Goal: Task Accomplishment & Management: Manage account settings

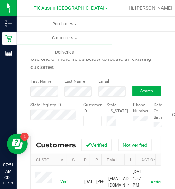
click at [174, 38] on div "Purchases Summary of purchases Fulfillment All purchases Customers All customer…" at bounding box center [104, 38] width 175 height 43
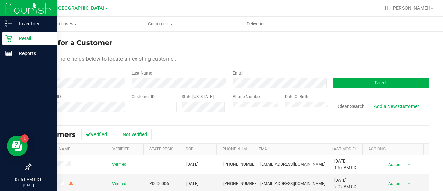
click at [11, 42] on div "Retail" at bounding box center [29, 38] width 55 height 14
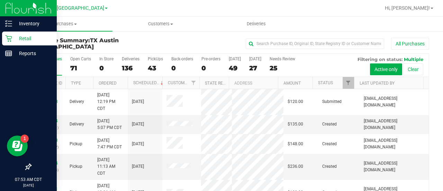
click at [10, 39] on icon at bounding box center [8, 38] width 7 height 7
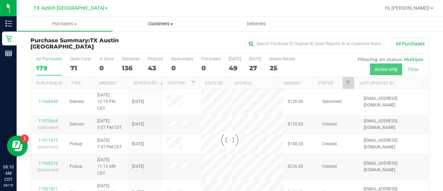
click at [152, 22] on span "Customers" at bounding box center [160, 24] width 95 height 6
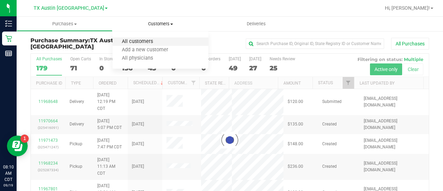
click at [149, 42] on span "All customers" at bounding box center [137, 42] width 50 height 6
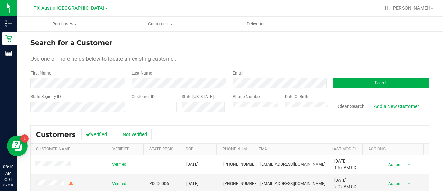
drag, startPoint x: 237, startPoint y: 72, endPoint x: 241, endPoint y: 77, distance: 5.5
click at [241, 77] on div "Email" at bounding box center [277, 79] width 101 height 18
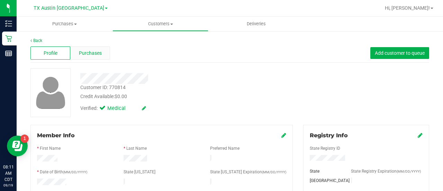
click at [90, 51] on span "Purchases" at bounding box center [90, 52] width 23 height 7
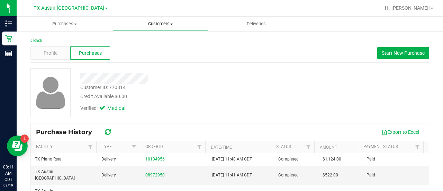
click at [164, 26] on span "Customers" at bounding box center [160, 24] width 95 height 6
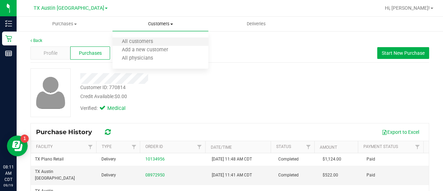
click at [166, 41] on li "All customers" at bounding box center [160, 42] width 96 height 8
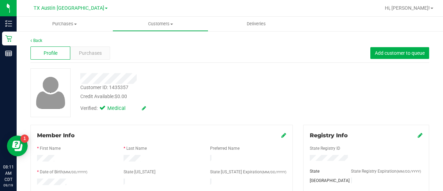
click at [108, 38] on div "Back" at bounding box center [229, 40] width 399 height 6
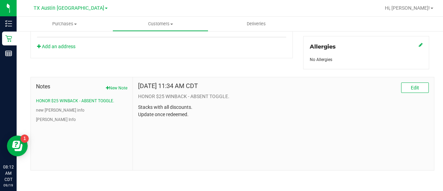
scroll to position [76, 0]
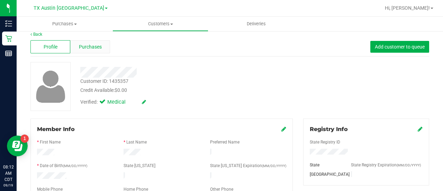
click at [93, 52] on div "Purchases" at bounding box center [90, 46] width 40 height 13
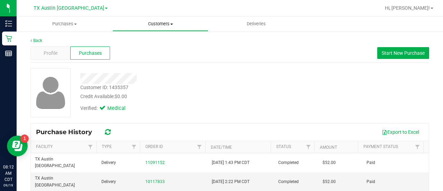
click at [156, 25] on span "Customers" at bounding box center [160, 24] width 95 height 6
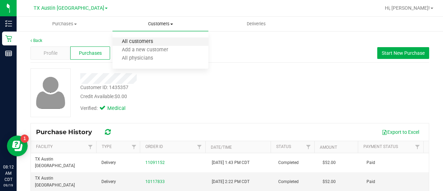
click at [153, 39] on span "All customers" at bounding box center [137, 42] width 50 height 6
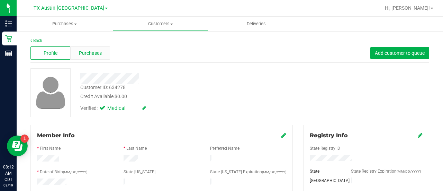
click at [102, 51] on div "Purchases" at bounding box center [90, 52] width 40 height 13
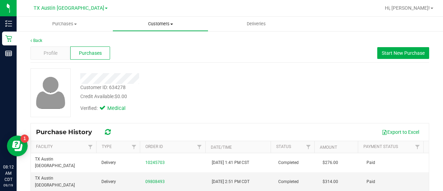
click at [155, 26] on span "Customers" at bounding box center [160, 24] width 95 height 6
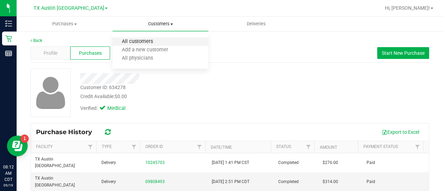
click at [143, 40] on span "All customers" at bounding box center [137, 42] width 50 height 6
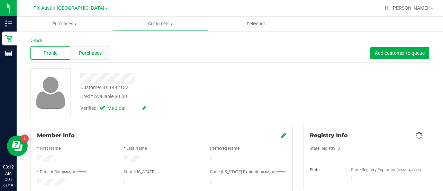
click at [89, 55] on span "Purchases" at bounding box center [90, 52] width 23 height 7
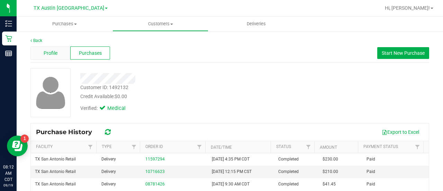
click at [55, 50] on span "Profile" at bounding box center [51, 52] width 14 height 7
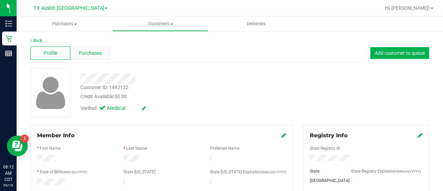
click at [92, 58] on div "Purchases" at bounding box center [90, 52] width 40 height 13
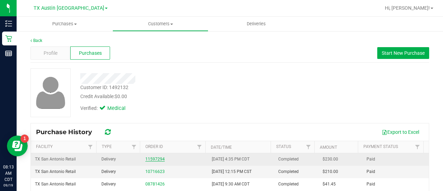
click at [153, 157] on link "11597294" at bounding box center [154, 158] width 19 height 5
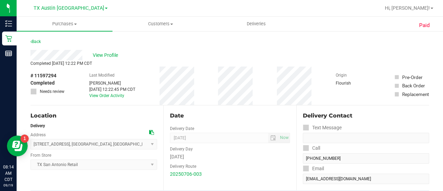
click at [108, 51] on div "View Profile" at bounding box center [229, 55] width 399 height 10
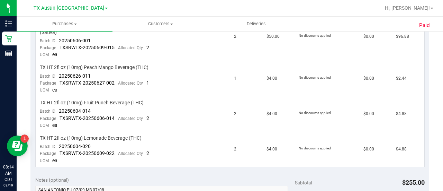
scroll to position [396, 0]
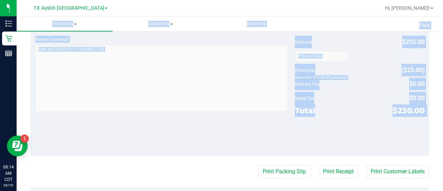
drag, startPoint x: 438, startPoint y: 143, endPoint x: 440, endPoint y: 7, distance: 136.0
click at [441, 6] on div "TX Austin DC Hi, Lauren! Purchases Summary of purchases Fulfillment All purchas…" at bounding box center [230, 95] width 426 height 191
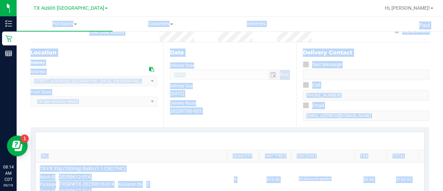
scroll to position [0, 0]
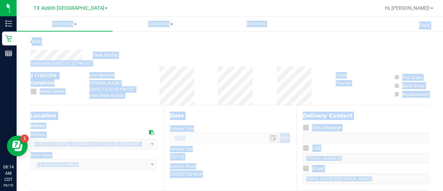
click at [113, 46] on div "Back" at bounding box center [229, 43] width 399 height 12
click at [105, 53] on span "View Profile" at bounding box center [107, 55] width 28 height 7
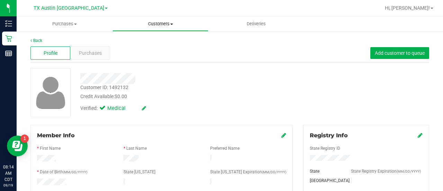
click at [147, 27] on span "Customers" at bounding box center [160, 24] width 95 height 6
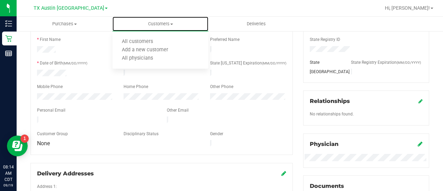
scroll to position [113, 0]
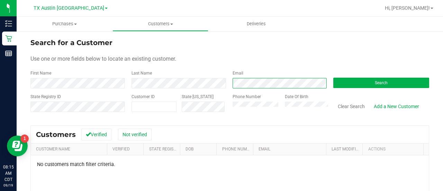
click at [201, 82] on div "First Name Last Name Email Search" at bounding box center [229, 79] width 399 height 18
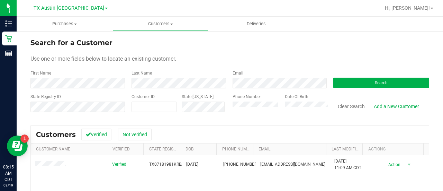
click at [235, 90] on form "Search for a Customer Use one or more fields below to locate an existing custom…" at bounding box center [229, 77] width 399 height 81
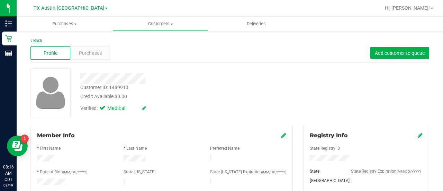
click at [93, 51] on span "Purchases" at bounding box center [90, 52] width 23 height 7
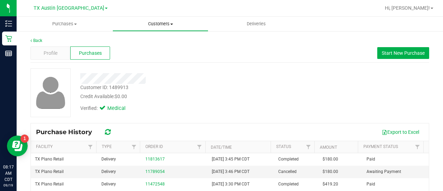
click at [164, 26] on span "Customers" at bounding box center [160, 24] width 95 height 6
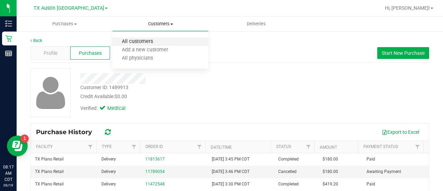
click at [144, 40] on span "All customers" at bounding box center [137, 42] width 50 height 6
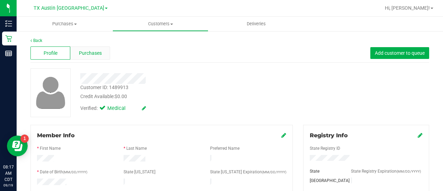
click at [100, 56] on span "Purchases" at bounding box center [90, 52] width 23 height 7
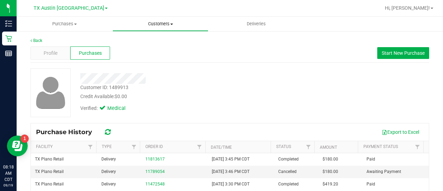
click at [150, 26] on span "Customers" at bounding box center [160, 24] width 95 height 6
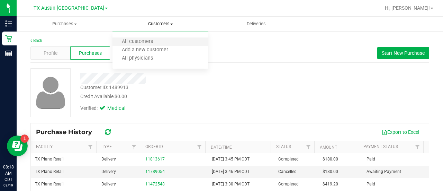
click at [153, 38] on li "All customers" at bounding box center [160, 42] width 96 height 8
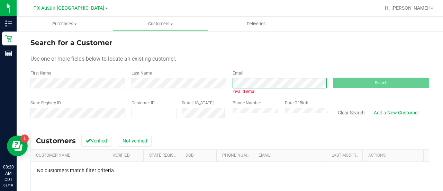
click at [186, 81] on div "First Name Last Name Email Invalid email Search" at bounding box center [229, 82] width 399 height 25
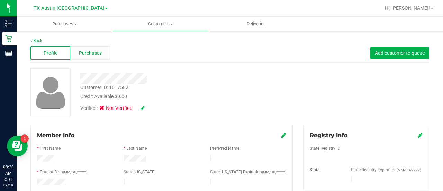
click at [89, 50] on div "Purchases" at bounding box center [90, 52] width 40 height 13
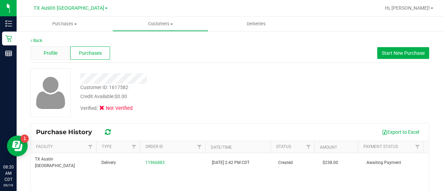
click at [53, 52] on span "Profile" at bounding box center [51, 52] width 14 height 7
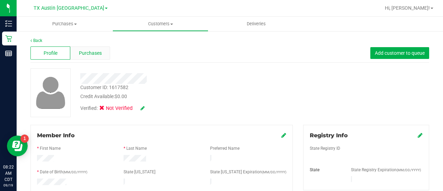
click at [79, 51] on span "Purchases" at bounding box center [90, 52] width 23 height 7
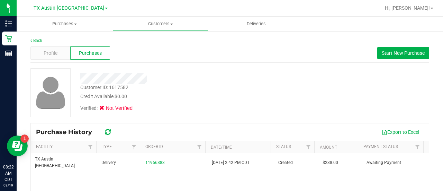
click at [52, 52] on span "Profile" at bounding box center [51, 52] width 14 height 7
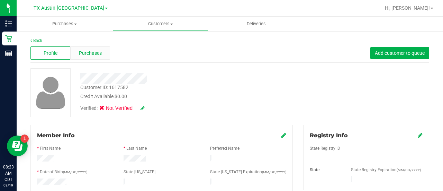
click at [86, 52] on span "Purchases" at bounding box center [90, 52] width 23 height 7
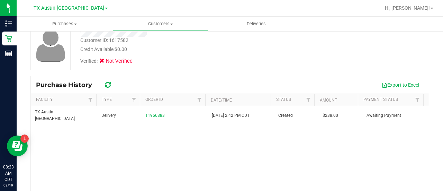
scroll to position [49, 0]
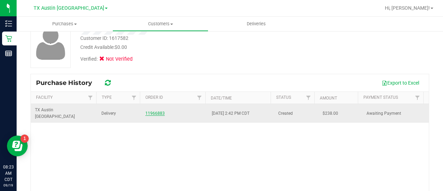
click at [153, 111] on link "11966883" at bounding box center [154, 113] width 19 height 5
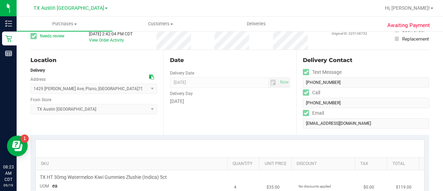
click at [262, 174] on td "$35.00" at bounding box center [278, 182] width 33 height 24
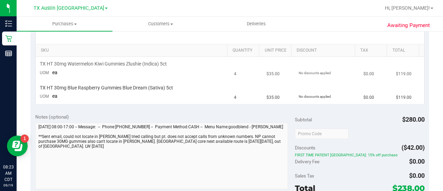
scroll to position [169, 0]
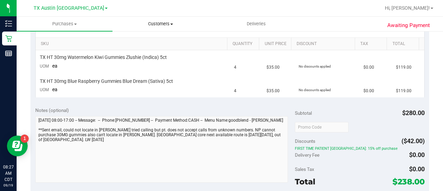
drag, startPoint x: 161, startPoint y: 24, endPoint x: 161, endPoint y: 31, distance: 7.3
click at [161, 24] on span "Customers" at bounding box center [160, 24] width 95 height 6
click at [155, 42] on span "All customers" at bounding box center [137, 42] width 50 height 6
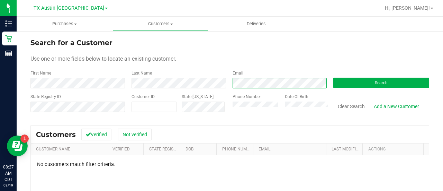
click at [166, 93] on form "Search for a Customer Use one or more fields below to locate an existing custom…" at bounding box center [229, 77] width 399 height 81
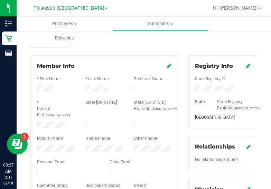
scroll to position [70, 0]
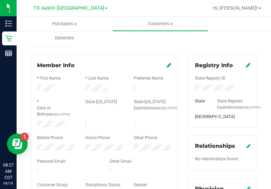
click at [88, 93] on div at bounding box center [104, 96] width 135 height 6
click at [47, 129] on div at bounding box center [104, 132] width 135 height 6
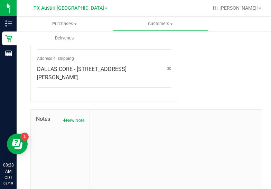
scroll to position [391, 0]
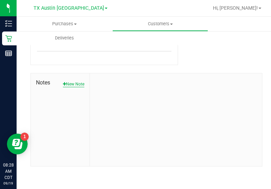
click at [82, 81] on button "New Note" at bounding box center [73, 84] width 21 height 6
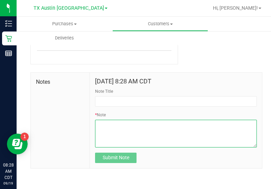
click at [136, 127] on textarea "* Note" at bounding box center [176, 134] width 162 height 28
paste textarea "Patient Name: [PERSON_NAME] Address: [STREET_ADDRESS][PERSON_NAME] Phone Number…"
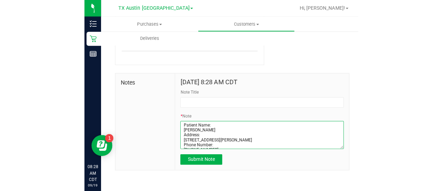
scroll to position [29, 0]
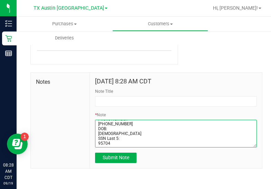
type textarea "Patient Name: [PERSON_NAME] Address: [STREET_ADDRESS][PERSON_NAME] Phone Number…"
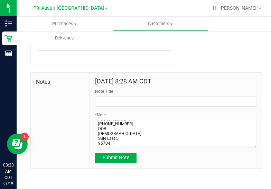
click at [142, 93] on div "Note Title" at bounding box center [176, 97] width 162 height 18
drag, startPoint x: 142, startPoint y: 96, endPoint x: 147, endPoint y: 105, distance: 10.8
click at [142, 96] on div "Note Title" at bounding box center [176, 97] width 162 height 18
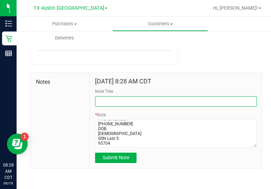
click at [147, 106] on input "Note Title" at bounding box center [176, 101] width 162 height 10
type input "[PERSON_NAME]."
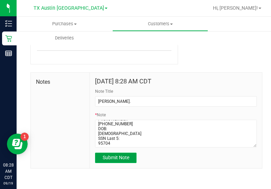
click at [123, 160] on span "Submit Note" at bounding box center [116, 158] width 27 height 6
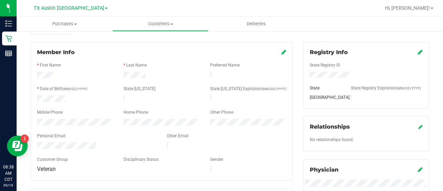
scroll to position [79, 0]
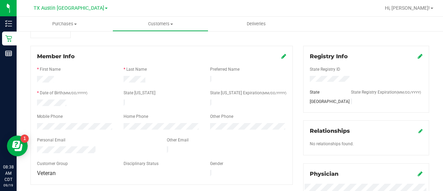
click at [276, 55] on div "Member Info" at bounding box center [161, 56] width 249 height 8
click at [281, 55] on icon at bounding box center [283, 56] width 5 height 6
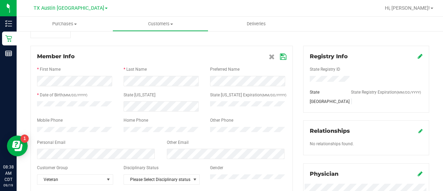
click at [280, 54] on icon at bounding box center [283, 57] width 6 height 6
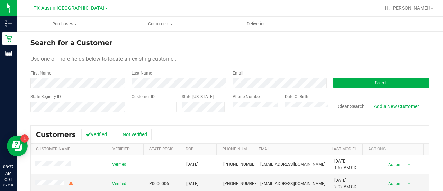
click at [245, 75] on div "Email" at bounding box center [277, 79] width 101 height 18
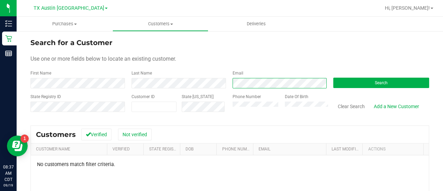
click at [201, 81] on div "First Name Last Name Email Search" at bounding box center [229, 79] width 399 height 18
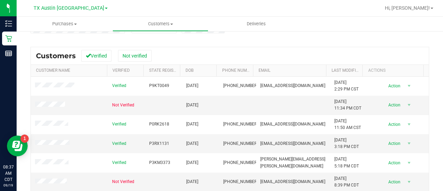
scroll to position [108, 0]
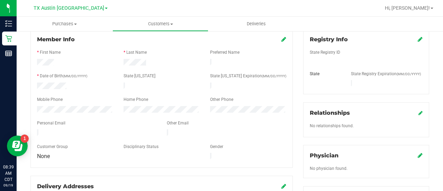
scroll to position [103, 0]
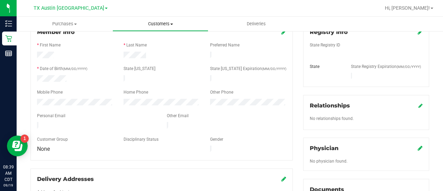
click at [171, 25] on span at bounding box center [171, 24] width 3 height 1
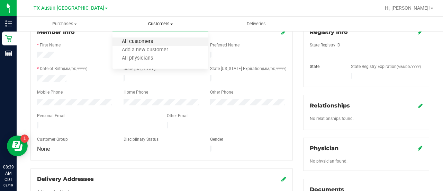
click at [154, 42] on span "All customers" at bounding box center [137, 42] width 50 height 6
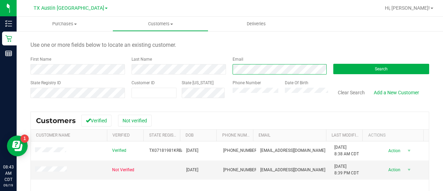
scroll to position [15, 0]
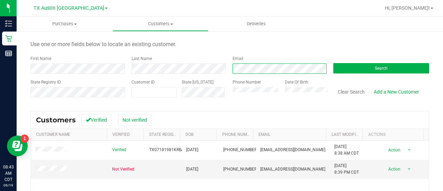
click at [215, 73] on div "First Name Last Name Email Search" at bounding box center [229, 64] width 399 height 18
click at [266, 166] on span "walravenkk@gmail.com" at bounding box center [292, 169] width 65 height 7
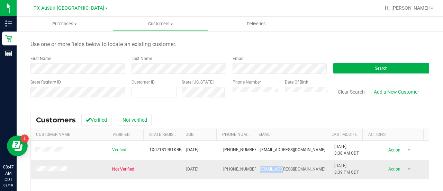
click at [266, 166] on span "walravenkk@gmail.com" at bounding box center [292, 169] width 65 height 7
copy span "walravenkk@gmail.com"
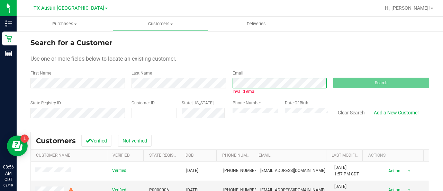
click at [210, 81] on div "First Name Last Name Email Invalid email Search" at bounding box center [229, 82] width 399 height 25
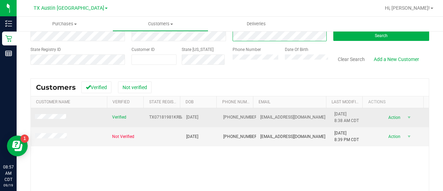
scroll to position [49, 0]
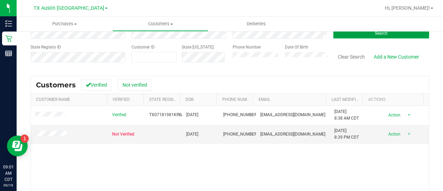
click at [341, 37] on button "Search" at bounding box center [381, 33] width 96 height 10
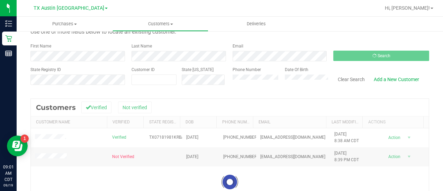
scroll to position [26, 0]
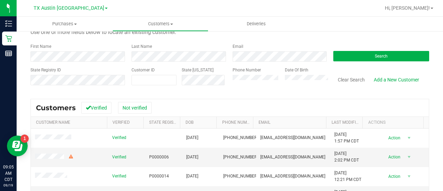
scroll to position [33, 0]
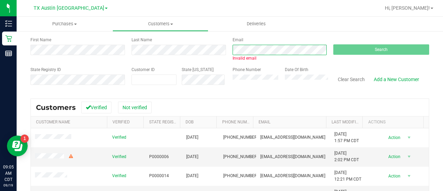
click at [196, 49] on div "First Name Last Name Email Invalid email Search" at bounding box center [229, 49] width 399 height 25
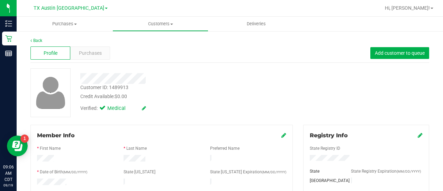
click at [260, 83] on div at bounding box center [177, 78] width 205 height 11
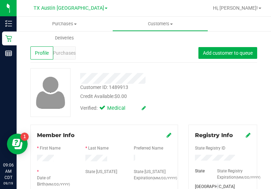
click at [163, 135] on div "Member Info" at bounding box center [104, 135] width 135 height 8
click at [167, 135] on icon at bounding box center [169, 135] width 5 height 6
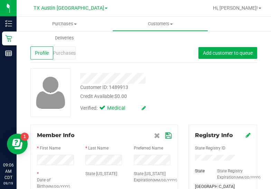
click at [167, 134] on icon at bounding box center [168, 136] width 6 height 6
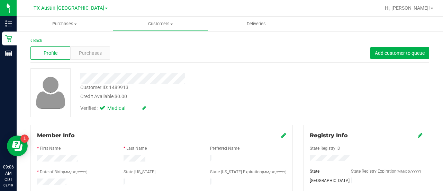
click at [98, 56] on span "Purchases" at bounding box center [90, 52] width 23 height 7
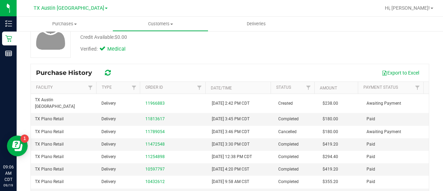
scroll to position [66, 0]
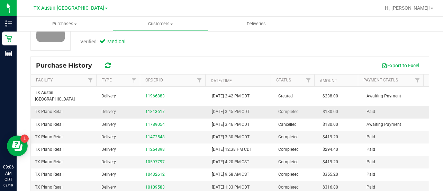
click at [151, 109] on link "11813617" at bounding box center [154, 111] width 19 height 5
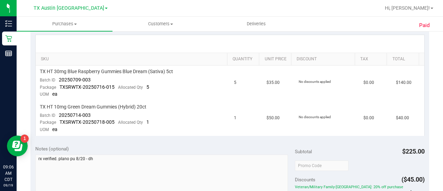
scroll to position [37, 0]
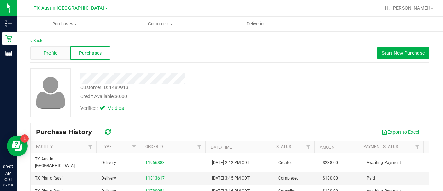
click at [56, 54] on span "Profile" at bounding box center [51, 52] width 14 height 7
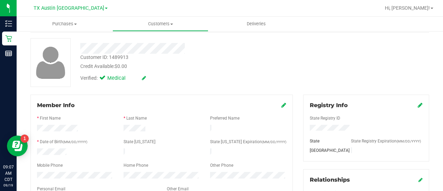
scroll to position [43, 0]
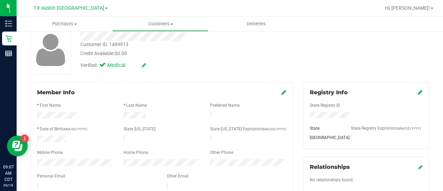
click at [281, 92] on icon at bounding box center [283, 92] width 5 height 6
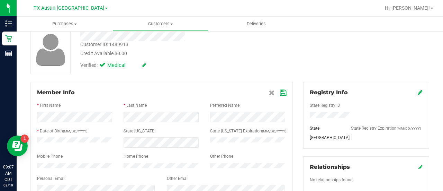
scroll to position [115, 0]
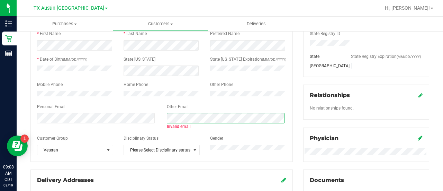
click at [128, 120] on div "Invalid email" at bounding box center [162, 121] width 260 height 17
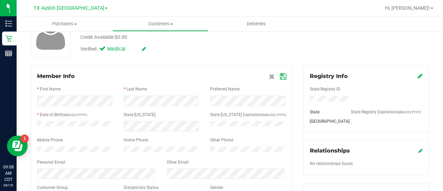
scroll to position [60, 0]
click at [280, 73] on icon at bounding box center [283, 76] width 6 height 6
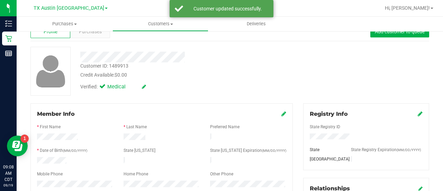
scroll to position [21, 0]
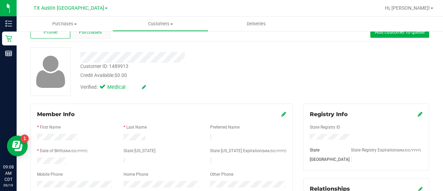
click at [97, 37] on div "Purchases" at bounding box center [90, 31] width 40 height 13
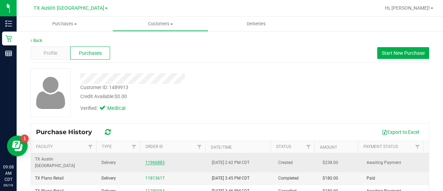
click at [153, 160] on link "11966883" at bounding box center [154, 162] width 19 height 5
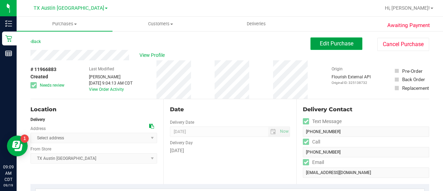
click at [336, 37] on button "Edit Purchase" at bounding box center [336, 43] width 52 height 12
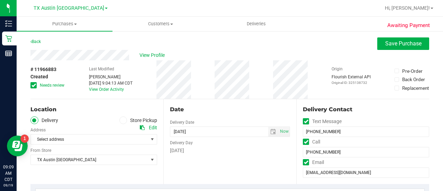
scroll to position [34, 0]
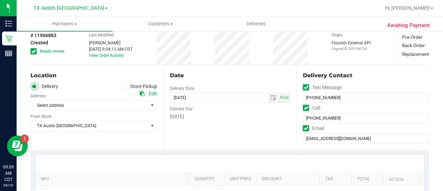
click at [35, 54] on div "# 11966883 Created Needs review" at bounding box center [47, 45] width 35 height 38
click at [36, 52] on span at bounding box center [33, 51] width 6 height 6
click at [0, 0] on input "Needs review" at bounding box center [0, 0] width 0 height 0
click at [117, 101] on span "Select address" at bounding box center [86, 105] width 111 height 10
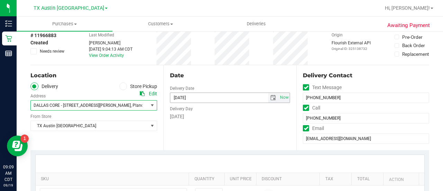
click at [270, 96] on span "select" at bounding box center [273, 98] width 6 height 6
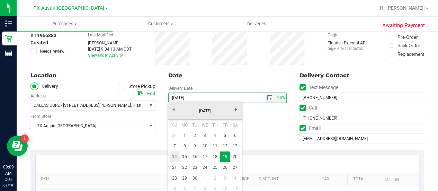
click at [174, 162] on link "14" at bounding box center [175, 156] width 10 height 11
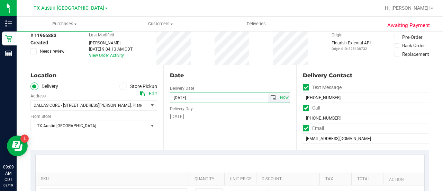
click at [270, 96] on span "select" at bounding box center [273, 98] width 6 height 6
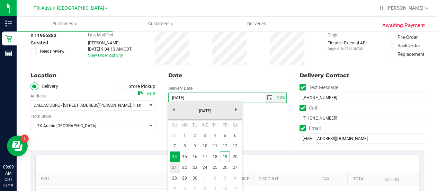
click at [171, 165] on link "21" at bounding box center [175, 167] width 10 height 11
type input "09/21/2025"
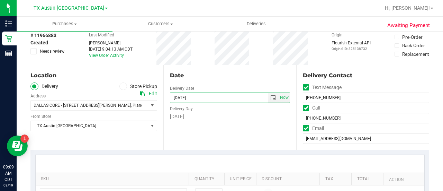
click at [220, 146] on div "Date Delivery Date 09/21/2025 Now 09/21/2025 08:00 AM Now Delivery Day Sunday" at bounding box center [229, 107] width 133 height 85
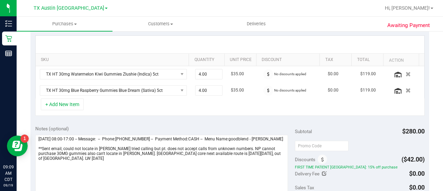
scroll to position [167, 0]
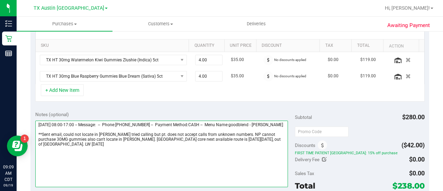
click at [197, 130] on textarea at bounding box center [161, 153] width 253 height 66
click at [195, 133] on textarea at bounding box center [161, 153] width 253 height 66
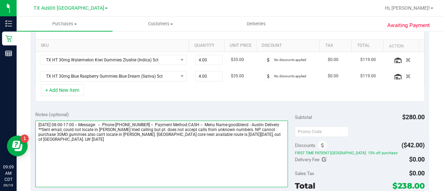
click at [253, 136] on textarea at bounding box center [161, 153] width 253 height 66
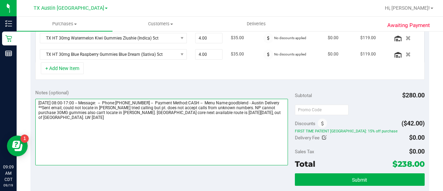
scroll to position [191, 0]
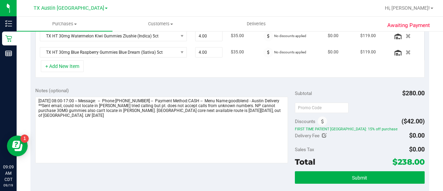
click at [318, 125] on div "Discounts" at bounding box center [311, 121] width 33 height 12
click at [321, 119] on icon at bounding box center [322, 121] width 3 height 5
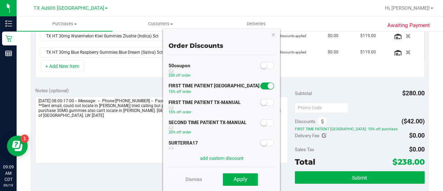
click at [268, 85] on small at bounding box center [271, 86] width 6 height 6
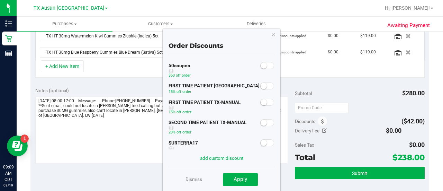
click at [247, 172] on save-button "Apply" at bounding box center [235, 178] width 45 height 13
click at [247, 181] on button "Apply" at bounding box center [240, 179] width 35 height 12
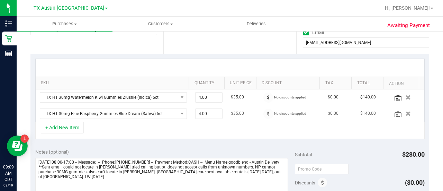
scroll to position [121, 0]
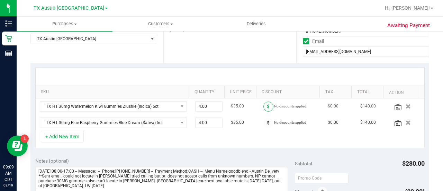
click at [267, 104] on icon at bounding box center [268, 106] width 2 height 4
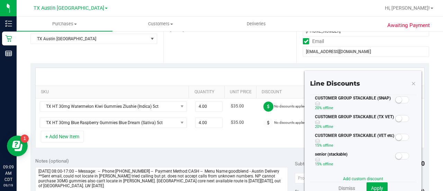
click at [396, 118] on small at bounding box center [399, 118] width 6 height 6
click at [403, 116] on small at bounding box center [406, 118] width 6 height 6
click at [373, 183] on button "Apply" at bounding box center [377, 188] width 21 height 12
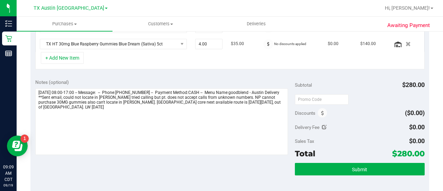
scroll to position [207, 0]
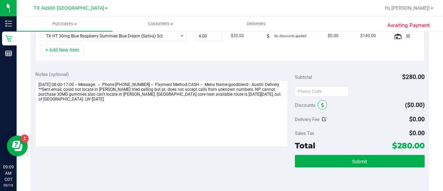
click at [321, 104] on icon at bounding box center [322, 105] width 3 height 5
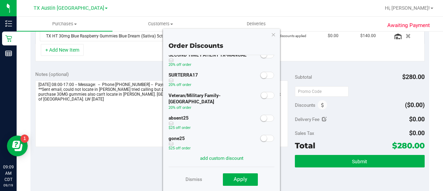
scroll to position [53, 0]
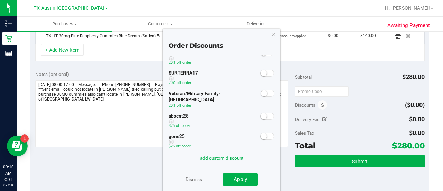
click at [262, 93] on span at bounding box center [268, 93] width 14 height 7
click at [246, 177] on span "Apply" at bounding box center [240, 179] width 13 height 6
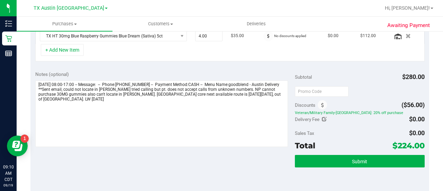
scroll to position [197, 0]
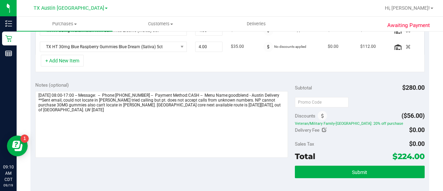
click at [247, 161] on div "Notes (optional) Subtotal $280.00 Discounts ($56.00) Veteran/Military Family-TX…" at bounding box center [229, 139] width 399 height 125
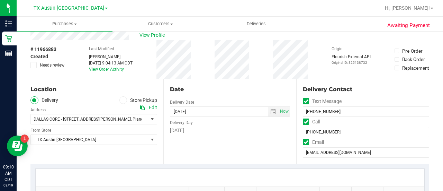
scroll to position [15, 0]
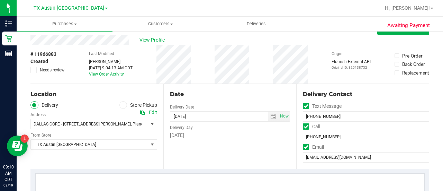
click at [34, 70] on icon at bounding box center [33, 70] width 4 height 0
click at [0, 0] on input "Needs review" at bounding box center [0, 0] width 0 height 0
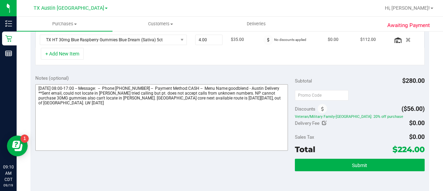
scroll to position [205, 0]
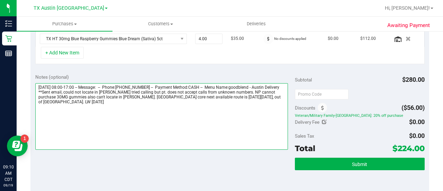
click at [270, 105] on textarea at bounding box center [161, 116] width 253 height 66
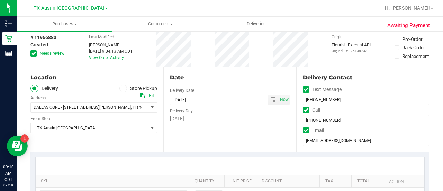
scroll to position [0, 0]
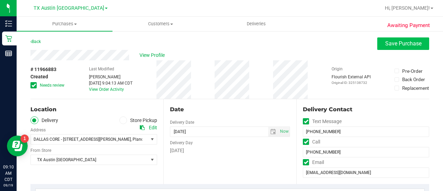
type textarea "Friday 09/19/2025 08:00-17:00 -- Message: -- Phone:9724889172 -- Payment Method…"
click at [389, 48] on button "Save Purchase" at bounding box center [403, 43] width 52 height 12
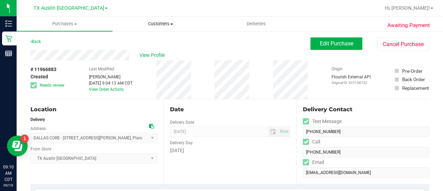
click at [152, 27] on uib-tab-heading "Customers All customers Add a new customer All physicians" at bounding box center [160, 24] width 95 height 14
click at [212, 106] on div "Date" at bounding box center [230, 109] width 120 height 8
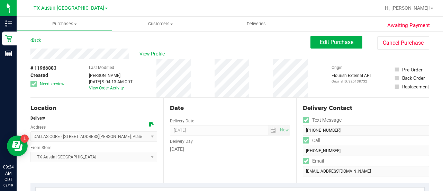
drag, startPoint x: 129, startPoint y: 138, endPoint x: 64, endPoint y: 137, distance: 65.1
click at [64, 137] on span "DALLAS CORE - 1429 Alberti Ave , Plano , TX 75075 Select address Plano Retail 4…" at bounding box center [93, 136] width 127 height 10
click at [183, 50] on div "View Profile" at bounding box center [170, 53] width 280 height 10
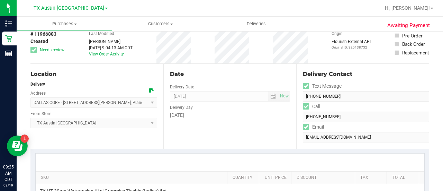
scroll to position [0, 0]
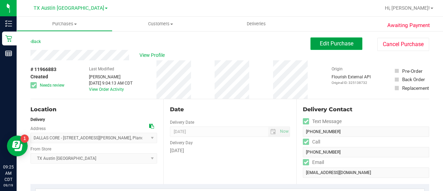
click at [321, 42] on span "Edit Purchase" at bounding box center [337, 43] width 34 height 7
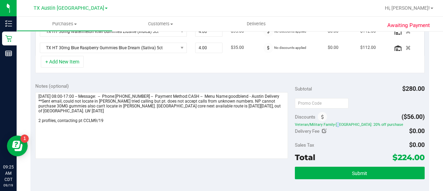
click at [318, 122] on span "Veteran/Military Family-TX: 20% off purchase" at bounding box center [360, 124] width 130 height 5
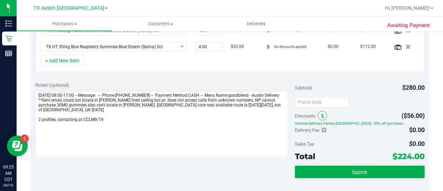
click at [321, 115] on icon at bounding box center [322, 116] width 3 height 5
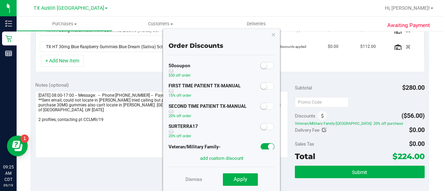
click at [320, 96] on div at bounding box center [322, 102] width 54 height 12
click at [272, 36] on icon "button" at bounding box center [273, 34] width 5 height 8
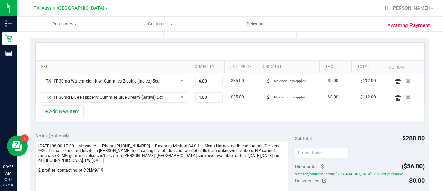
scroll to position [143, 0]
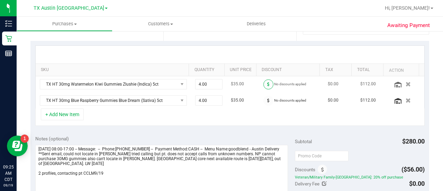
click at [263, 86] on span at bounding box center [268, 84] width 10 height 10
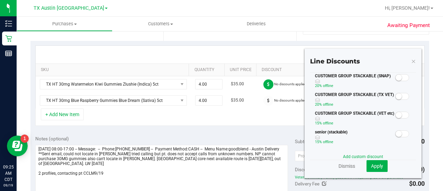
click at [396, 97] on small at bounding box center [399, 96] width 6 height 6
click at [373, 164] on span "Apply" at bounding box center [377, 166] width 12 height 6
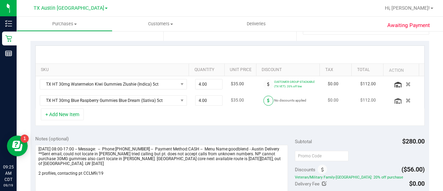
click at [263, 100] on span at bounding box center [268, 101] width 10 height 10
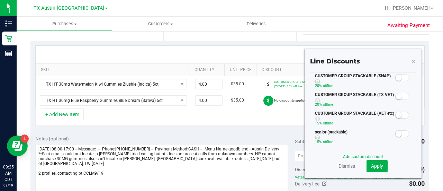
click at [397, 94] on span at bounding box center [402, 96] width 14 height 7
click at [372, 166] on span "Apply" at bounding box center [377, 166] width 12 height 6
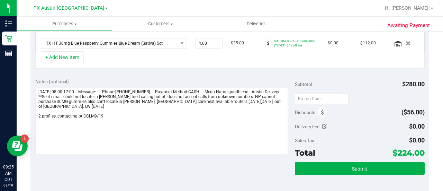
scroll to position [204, 0]
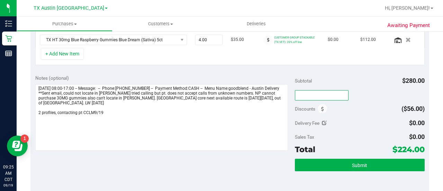
click at [312, 96] on input "text" at bounding box center [322, 95] width 54 height 10
type input "TXAIQ10"
click at [334, 117] on div "Delivery Fee $0.00" at bounding box center [360, 123] width 130 height 12
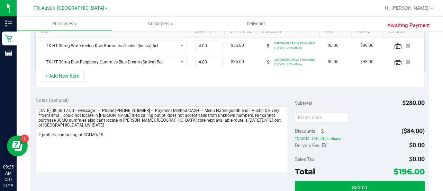
scroll to position [188, 0]
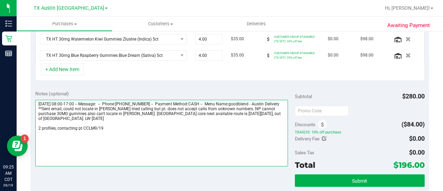
click at [162, 129] on textarea at bounding box center [161, 133] width 253 height 66
click at [47, 130] on textarea at bounding box center [161, 133] width 253 height 66
click at [40, 132] on textarea at bounding box center [161, 133] width 253 height 66
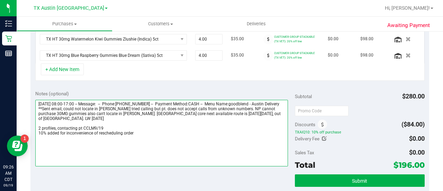
drag, startPoint x: 150, startPoint y: 135, endPoint x: 150, endPoint y: 131, distance: 4.2
click at [150, 131] on textarea at bounding box center [161, 133] width 253 height 66
type textarea "Friday 09/19/2025 08:00-17:00 -- Message: -- Phone:9724889172 -- Payment Method…"
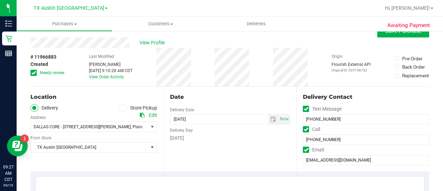
scroll to position [10, 0]
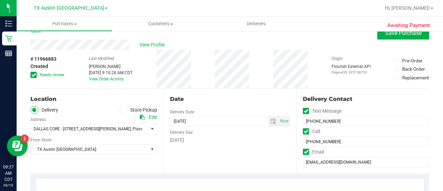
click at [253, 76] on div "# 11966883 Created Needs review Last Modified Lauren Myers Sep 19, 2025 9:10:28…" at bounding box center [229, 69] width 399 height 38
click at [203, 79] on div "# 11966883 Created Needs review Last Modified Lauren Myers Sep 19, 2025 9:10:28…" at bounding box center [229, 69] width 399 height 38
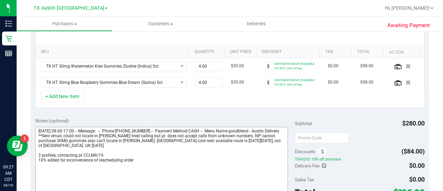
scroll to position [193, 0]
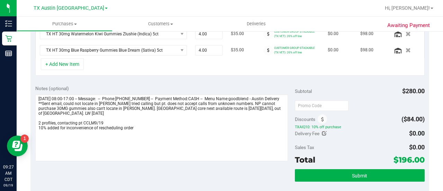
click at [323, 122] on div "Discounts" at bounding box center [311, 119] width 33 height 12
click at [330, 101] on input "text" at bounding box center [322, 105] width 54 height 10
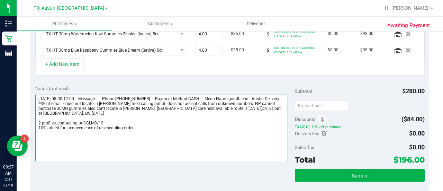
click at [278, 136] on textarea at bounding box center [161, 127] width 253 height 66
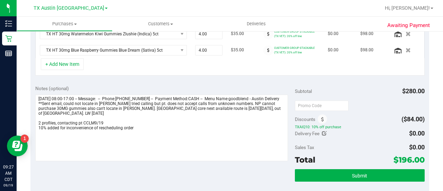
click at [322, 131] on icon at bounding box center [324, 133] width 5 height 5
type input "$0.00"
click at [323, 117] on span at bounding box center [322, 118] width 9 height 9
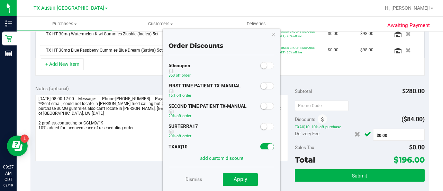
click at [260, 144] on span at bounding box center [267, 146] width 14 height 7
click at [242, 173] on button "Apply" at bounding box center [240, 179] width 35 height 12
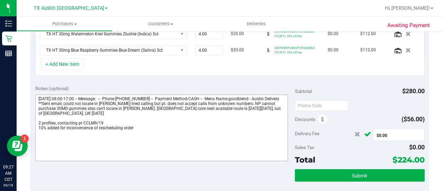
scroll to position [194, 0]
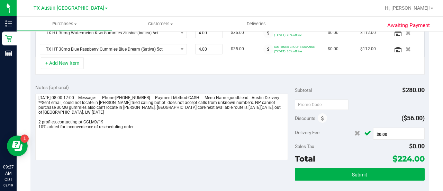
click at [259, 68] on div "+ Add New Item" at bounding box center [229, 65] width 389 height 17
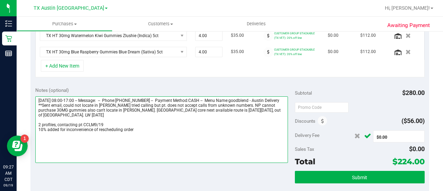
click at [230, 157] on textarea at bounding box center [161, 129] width 253 height 66
click at [143, 128] on textarea at bounding box center [161, 129] width 253 height 66
click at [135, 124] on textarea at bounding box center [161, 129] width 253 height 66
drag, startPoint x: 143, startPoint y: 127, endPoint x: 38, endPoint y: 128, distance: 104.5
click at [38, 128] on textarea at bounding box center [161, 129] width 253 height 66
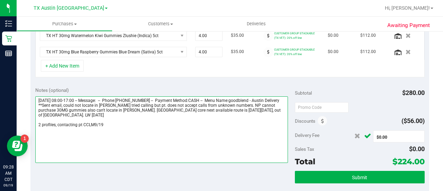
click at [96, 139] on textarea at bounding box center [161, 129] width 253 height 66
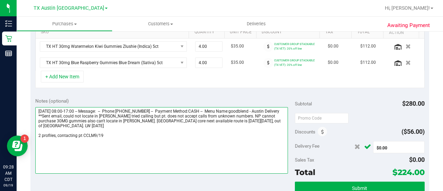
scroll to position [180, 0]
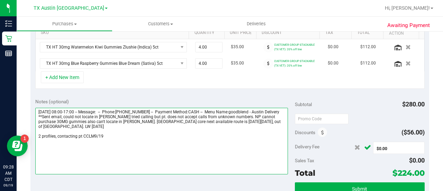
click at [216, 165] on textarea at bounding box center [161, 141] width 253 height 66
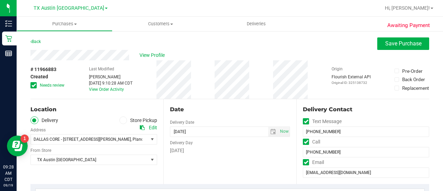
click at [76, 62] on div "# 11966883 Created Needs review Last Modified Lauren Myers Sep 19, 2025 9:10:28…" at bounding box center [229, 79] width 399 height 38
drag, startPoint x: 71, startPoint y: 97, endPoint x: 118, endPoint y: 88, distance: 48.7
click at [71, 97] on div "# 11966883 Created Needs review Last Modified Lauren Myers Sep 19, 2025 9:10:28…" at bounding box center [229, 79] width 399 height 38
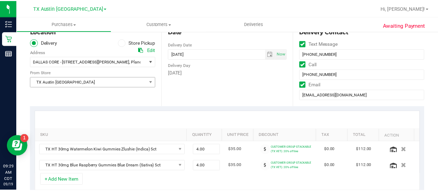
scroll to position [79, 0]
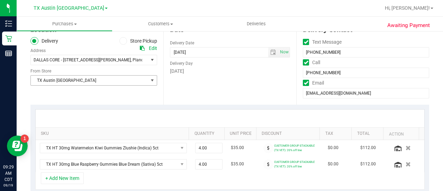
click at [74, 79] on span "TX Austin [GEOGRAPHIC_DATA]" at bounding box center [89, 80] width 117 height 10
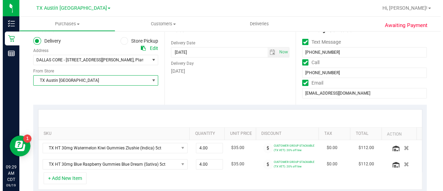
scroll to position [0, 0]
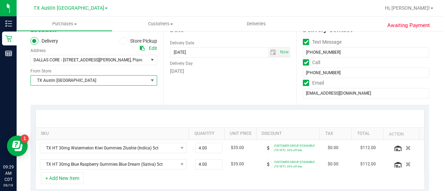
click at [101, 78] on span "TX Austin [GEOGRAPHIC_DATA]" at bounding box center [89, 80] width 117 height 10
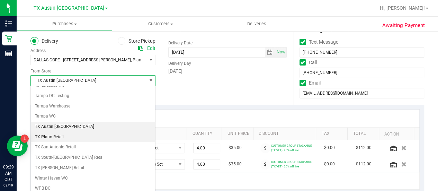
click at [62, 132] on li "TX Plano Retail" at bounding box center [93, 137] width 124 height 10
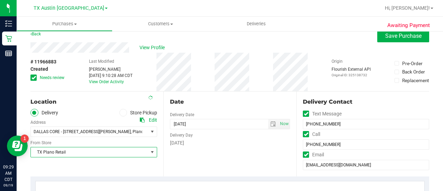
click at [45, 78] on span "Needs review" at bounding box center [52, 77] width 25 height 6
click at [0, 0] on input "Needs review" at bounding box center [0, 0] width 0 height 0
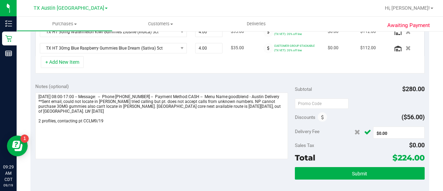
scroll to position [197, 0]
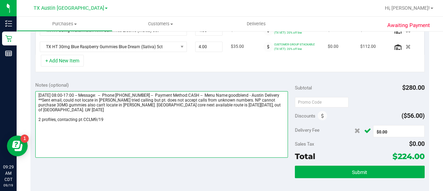
click at [145, 118] on textarea at bounding box center [161, 124] width 253 height 66
click at [68, 115] on textarea at bounding box center [161, 124] width 253 height 66
click at [103, 125] on textarea at bounding box center [161, 124] width 253 height 66
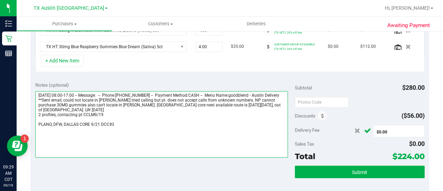
type textarea "Friday 09/19/2025 08:00-17:00 -- Message: -- Phone:9724889172 -- Payment Method…"
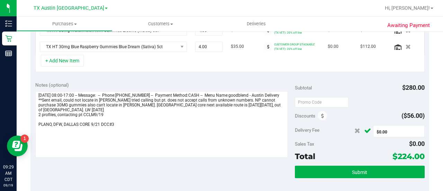
click at [363, 96] on div at bounding box center [360, 102] width 130 height 12
click at [366, 130] on icon "Cancel button" at bounding box center [367, 130] width 7 height 5
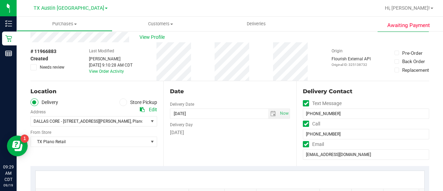
scroll to position [0, 0]
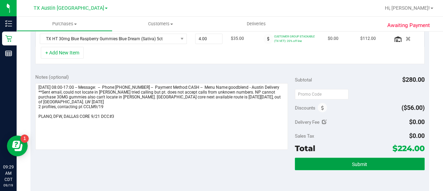
click at [352, 166] on button "Submit" at bounding box center [360, 163] width 130 height 12
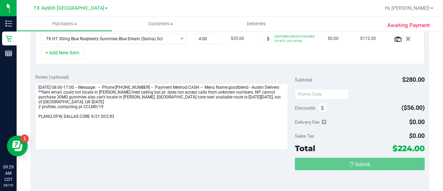
scroll to position [194, 0]
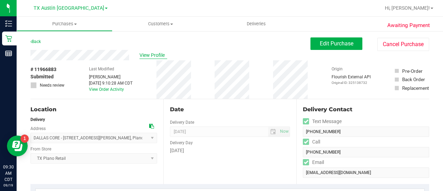
click at [155, 55] on span "View Profile" at bounding box center [153, 55] width 28 height 7
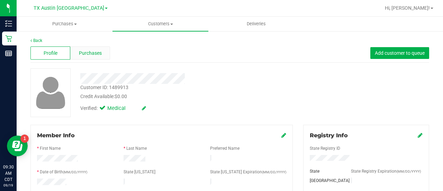
click at [92, 49] on span "Purchases" at bounding box center [90, 52] width 23 height 7
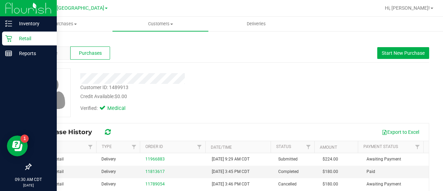
click at [11, 34] on div "Retail" at bounding box center [29, 38] width 55 height 14
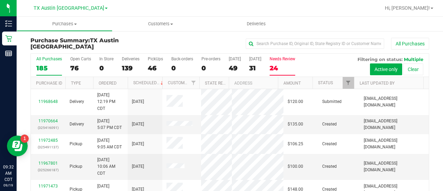
click at [282, 64] on div "24" at bounding box center [283, 68] width 26 height 8
click at [0, 0] on input "Needs Review 24" at bounding box center [0, 0] width 0 height 0
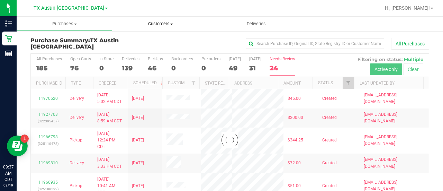
click at [165, 29] on uib-tab-heading "Customers All customers Add a new customer All physicians" at bounding box center [160, 24] width 96 height 15
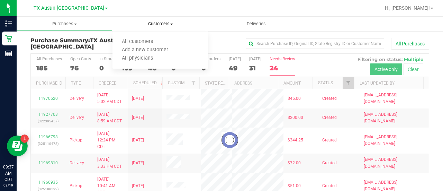
click at [158, 27] on uib-tab-heading "Customers All customers Add a new customer All physicians" at bounding box center [160, 24] width 96 height 15
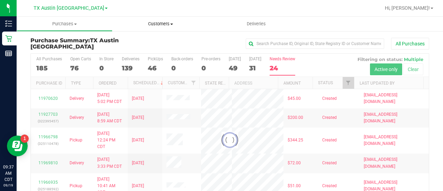
click at [157, 27] on uib-tab-heading "Customers All customers Add a new customer All physicians" at bounding box center [160, 24] width 96 height 15
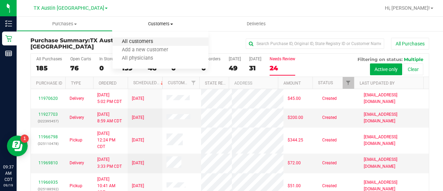
click at [147, 42] on span "All customers" at bounding box center [137, 42] width 50 height 6
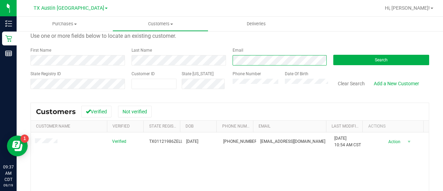
scroll to position [36, 0]
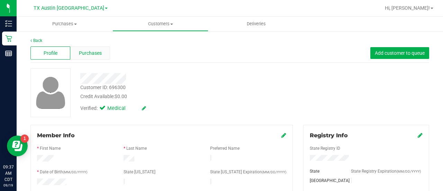
click at [106, 56] on div "Purchases" at bounding box center [90, 52] width 40 height 13
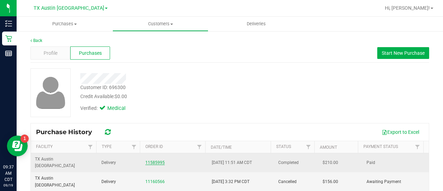
click at [151, 160] on link "11585995" at bounding box center [154, 162] width 19 height 5
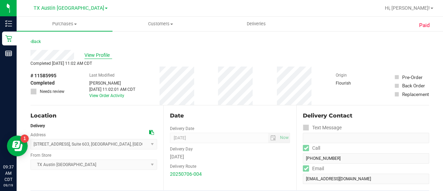
click at [98, 54] on span "View Profile" at bounding box center [98, 55] width 28 height 7
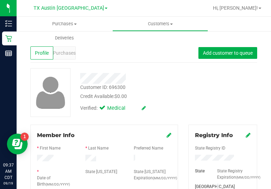
click at [206, 103] on div "Customer ID: 696300 Credit Available: $0.00 Verified: Medical" at bounding box center [143, 92] width 237 height 49
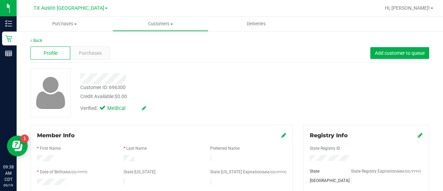
click at [99, 46] on div "Profile Purchases Add customer to queue" at bounding box center [229, 53] width 399 height 19
click at [98, 51] on span "Purchases" at bounding box center [90, 52] width 23 height 7
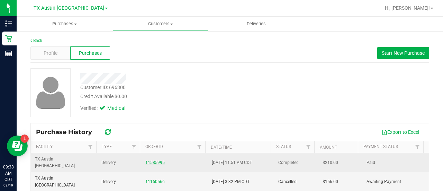
click at [151, 160] on link "11585995" at bounding box center [154, 162] width 19 height 5
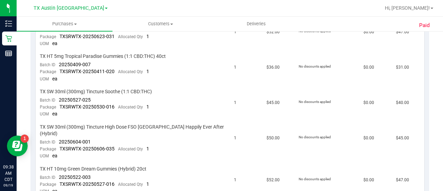
scroll to position [203, 0]
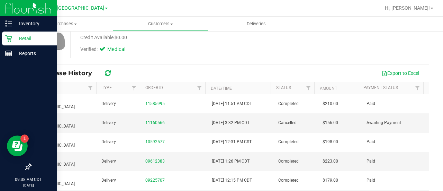
scroll to position [59, 0]
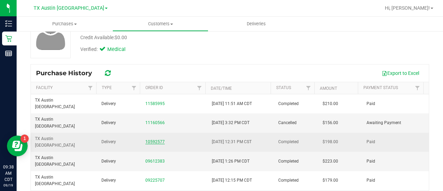
click at [159, 139] on link "10592577" at bounding box center [154, 141] width 19 height 5
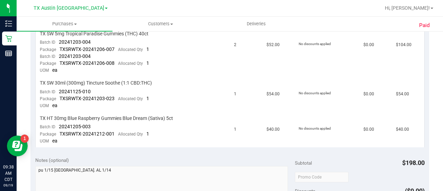
scroll to position [198, 0]
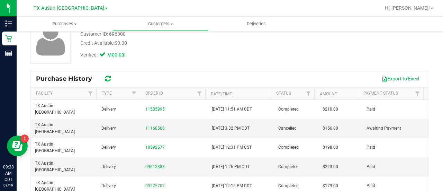
scroll to position [53, 0]
click at [154, 164] on link "09612383" at bounding box center [154, 166] width 19 height 5
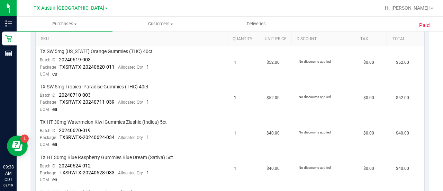
scroll to position [172, 0]
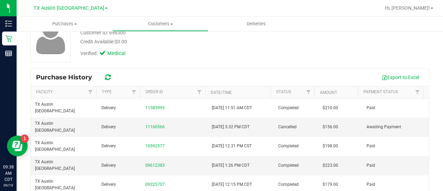
scroll to position [56, 0]
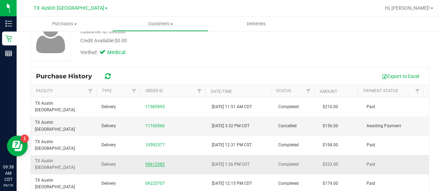
click at [152, 162] on link "09612383" at bounding box center [154, 164] width 19 height 5
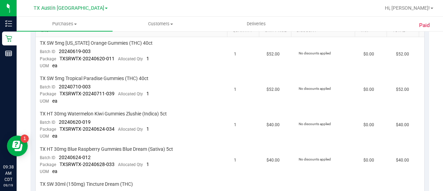
scroll to position [188, 0]
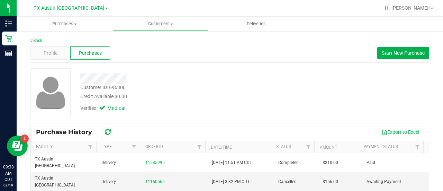
click at [261, 106] on div "Verified: Medical" at bounding box center [177, 107] width 205 height 15
click at [385, 53] on span "Start New Purchase" at bounding box center [403, 53] width 43 height 6
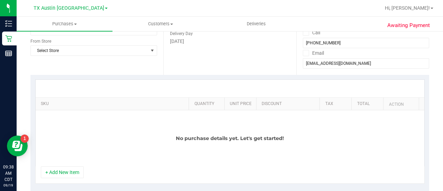
scroll to position [145, 0]
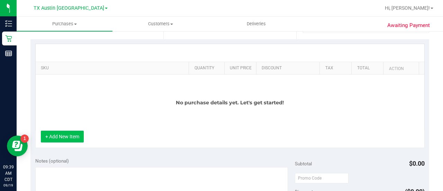
click at [71, 131] on button "+ Add New Item" at bounding box center [62, 136] width 43 height 12
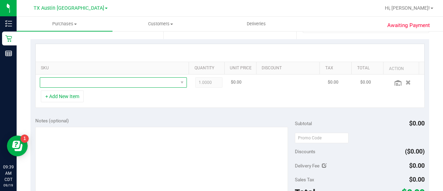
click at [118, 81] on span "NO DATA FOUND" at bounding box center [109, 83] width 138 height 10
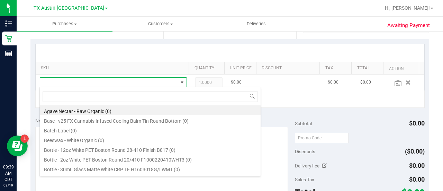
scroll to position [10, 139]
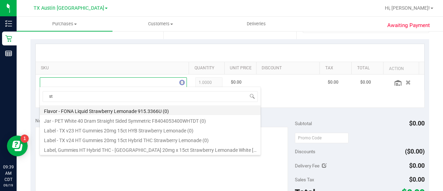
type input "s"
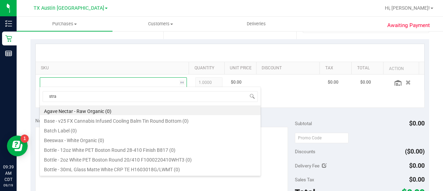
type input "straw"
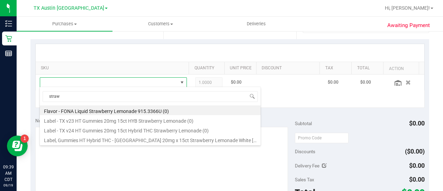
click at [304, 106] on div "+ Add New Item" at bounding box center [229, 98] width 389 height 17
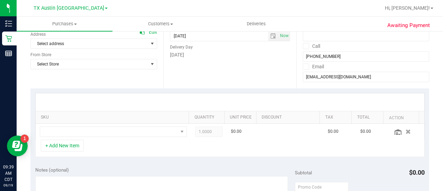
scroll to position [93, 0]
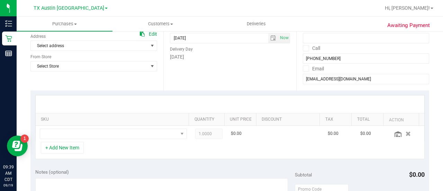
click at [121, 40] on div "Select address Select address 4 Trailside Ct 1307 8th Ave" at bounding box center [93, 40] width 127 height 20
click at [115, 44] on span "Select address" at bounding box center [86, 46] width 111 height 10
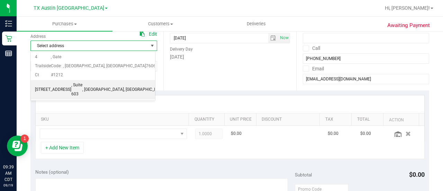
click at [94, 85] on span ", Fort Worth" at bounding box center [103, 89] width 42 height 9
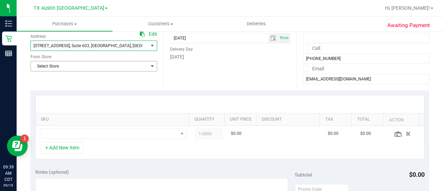
click at [94, 65] on span "Select Store" at bounding box center [89, 66] width 117 height 10
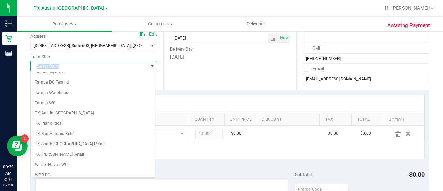
scroll to position [489, 0]
click at [53, 97] on li "Tampa WC" at bounding box center [93, 102] width 124 height 10
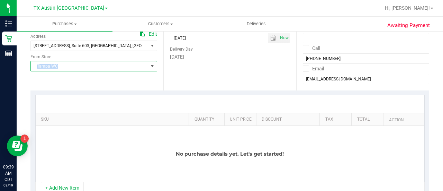
click at [56, 66] on span "Tampa WC" at bounding box center [89, 66] width 117 height 10
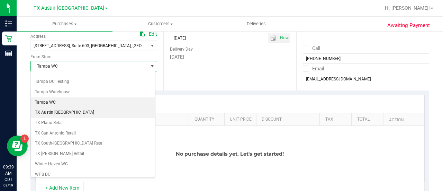
click at [56, 107] on li "TX Austin [GEOGRAPHIC_DATA]" at bounding box center [93, 112] width 124 height 10
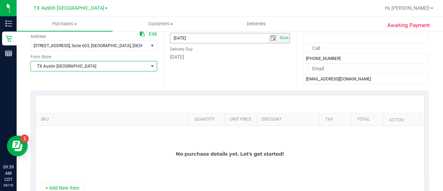
click at [222, 40] on input "[DATE]" at bounding box center [219, 38] width 98 height 10
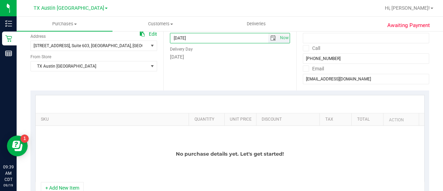
click at [270, 39] on span "select" at bounding box center [273, 38] width 6 height 6
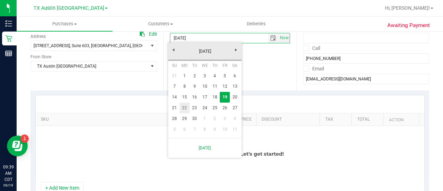
click at [183, 106] on link "22" at bounding box center [185, 107] width 10 height 11
type input "09/22/2025"
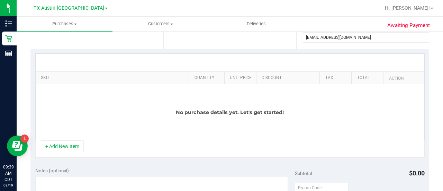
scroll to position [140, 0]
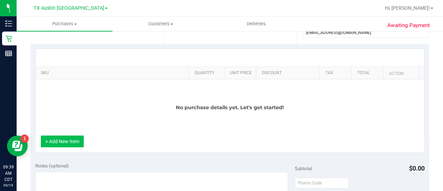
click at [63, 142] on button "+ Add New Item" at bounding box center [62, 141] width 43 height 12
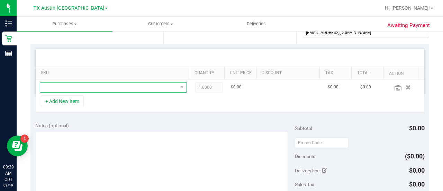
click at [114, 82] on span "NO DATA FOUND" at bounding box center [109, 87] width 138 height 10
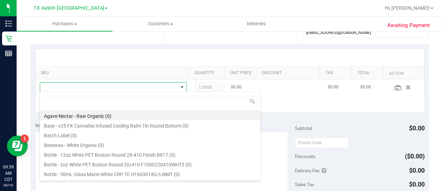
scroll to position [10, 139]
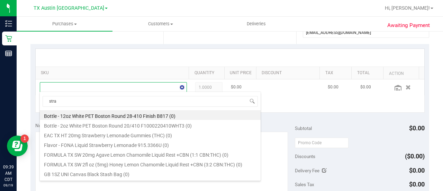
type input "straw"
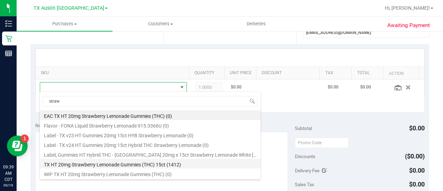
click at [175, 165] on li "TX HT 20mg Strawberry Lemonade Gummies (THC) 15ct (1412)" at bounding box center [150, 164] width 221 height 10
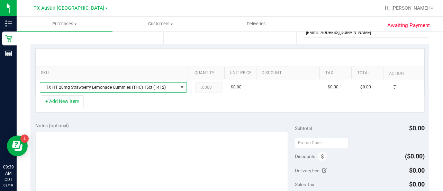
click at [147, 117] on div "Notes (optional) Subtotal $0.00 Discounts ($0.00) Delivery Fee $0.00 Sales Tax …" at bounding box center [229, 179] width 399 height 125
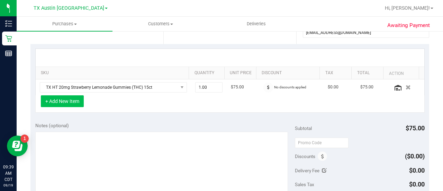
click at [65, 97] on button "+ Add New Item" at bounding box center [62, 101] width 43 height 12
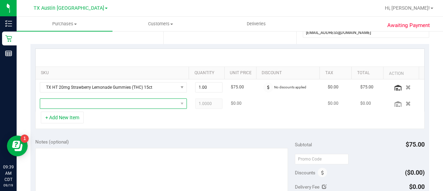
click at [104, 99] on span "NO DATA FOUND" at bounding box center [109, 104] width 138 height 10
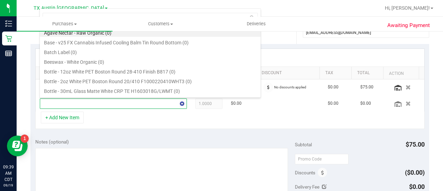
type input "s"
type input "green"
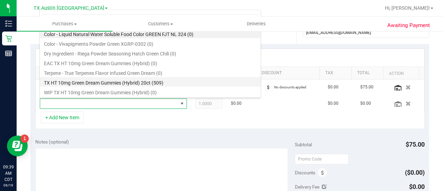
click at [160, 81] on li "TX HT 10mg Green Dream Gummies (Hybrid) 20ct (509)" at bounding box center [150, 82] width 221 height 10
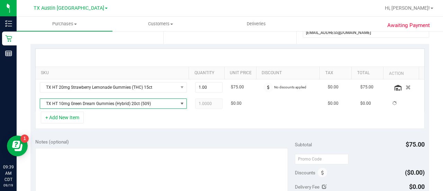
click at [157, 119] on div "+ Add New Item" at bounding box center [229, 119] width 389 height 17
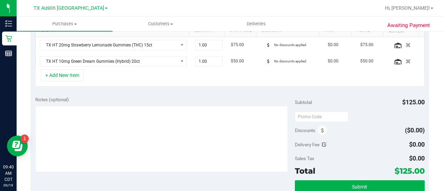
scroll to position [191, 0]
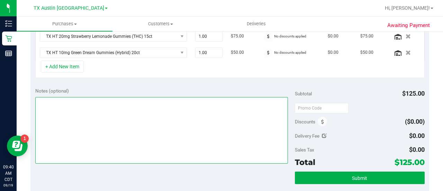
click at [210, 119] on textarea at bounding box center [161, 130] width 253 height 66
type textarea "FTW PU"
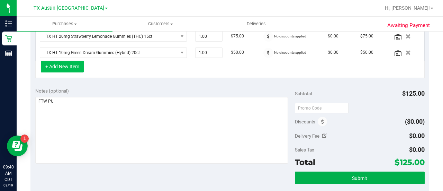
click at [64, 64] on button "+ Add New Item" at bounding box center [62, 67] width 43 height 12
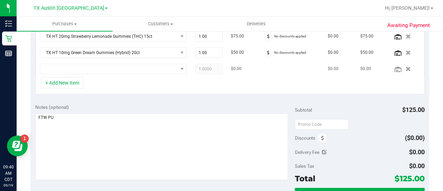
click at [101, 73] on td at bounding box center [113, 69] width 155 height 16
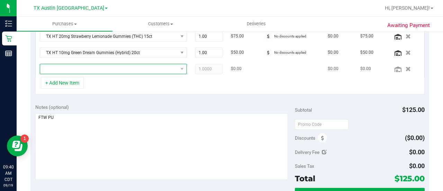
click at [101, 68] on span "NO DATA FOUND" at bounding box center [109, 69] width 138 height 10
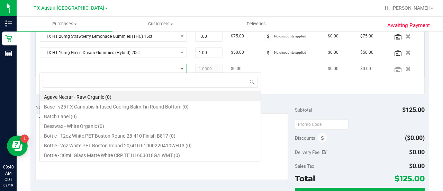
scroll to position [10, 139]
type input "HIGH DOSE"
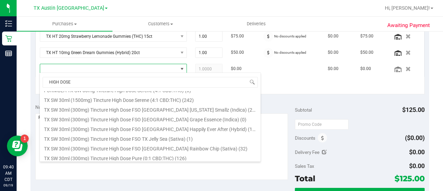
scroll to position [105, 0]
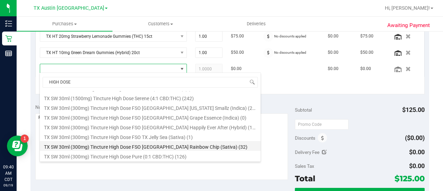
click at [192, 145] on li "TX SW 30ml (300mg) Tincture High Dose FSO TX Rainbow Chip (Sativa) (32)" at bounding box center [150, 146] width 221 height 10
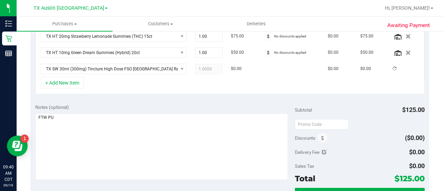
click at [172, 103] on div "Notes (optional)" at bounding box center [165, 106] width 260 height 7
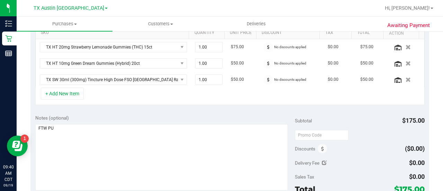
scroll to position [180, 0]
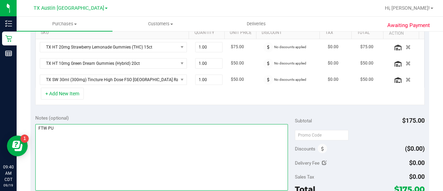
click at [207, 151] on textarea at bounding box center [161, 157] width 253 height 66
click at [98, 163] on textarea at bounding box center [161, 157] width 253 height 66
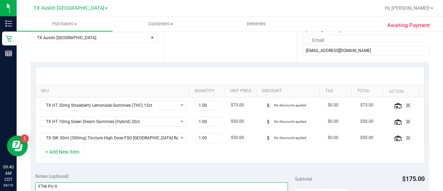
scroll to position [156, 0]
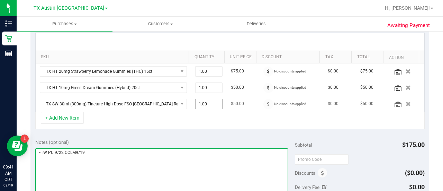
type textarea "FTW PU 9/22 CCLM9/19"
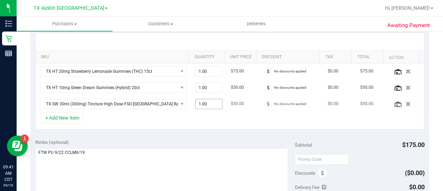
click at [203, 104] on input "1.00" at bounding box center [209, 104] width 27 height 10
type input "2"
type input "2.00"
click at [199, 124] on div "+ Add New Item" at bounding box center [229, 120] width 389 height 17
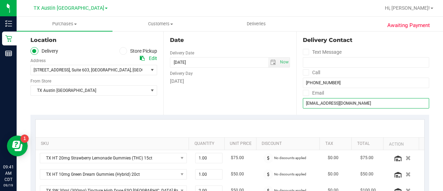
click at [316, 103] on input "zejgana@yahoo.com" at bounding box center [366, 103] width 126 height 10
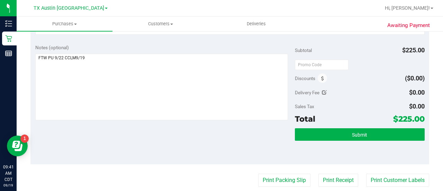
scroll to position [217, 0]
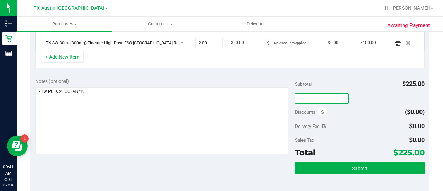
click at [311, 98] on input "text" at bounding box center [322, 98] width 54 height 10
type input "TXAIQ10"
click at [366, 120] on div "Delivery Fee $0.00" at bounding box center [360, 126] width 130 height 12
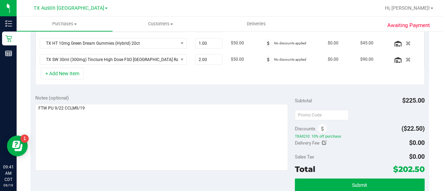
scroll to position [205, 0]
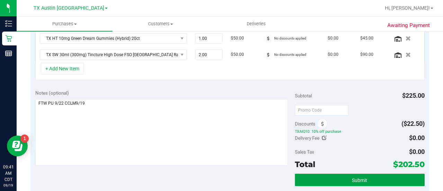
click at [318, 182] on button "Submit" at bounding box center [360, 179] width 130 height 12
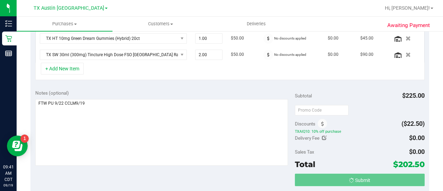
scroll to position [194, 0]
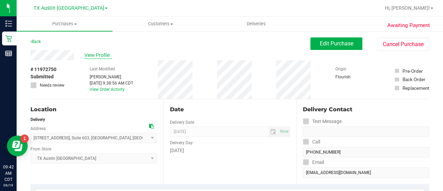
click at [94, 54] on span "View Profile" at bounding box center [98, 55] width 28 height 7
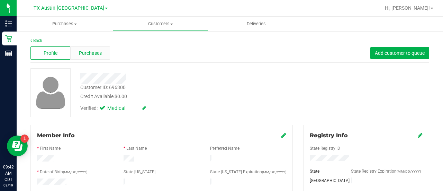
click at [90, 51] on span "Purchases" at bounding box center [90, 52] width 23 height 7
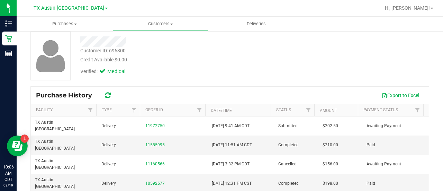
click at [112, 35] on div at bounding box center [177, 39] width 205 height 16
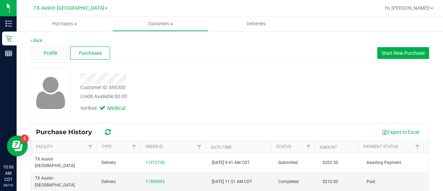
click at [54, 52] on span "Profile" at bounding box center [51, 52] width 14 height 7
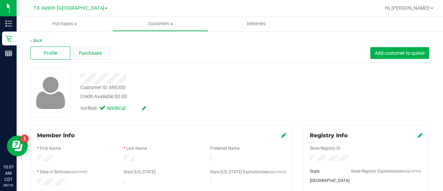
click at [94, 52] on span "Purchases" at bounding box center [90, 52] width 23 height 7
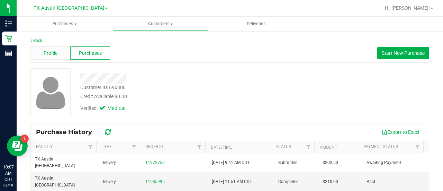
click at [58, 55] on div "Profile" at bounding box center [50, 52] width 40 height 13
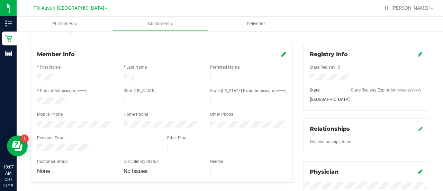
scroll to position [83, 0]
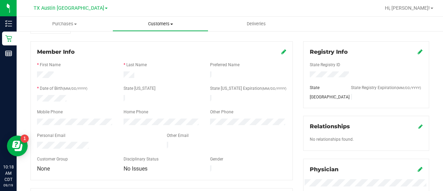
click at [156, 30] on uib-tab-heading "Customers All customers Add a new customer All physicians" at bounding box center [160, 24] width 95 height 14
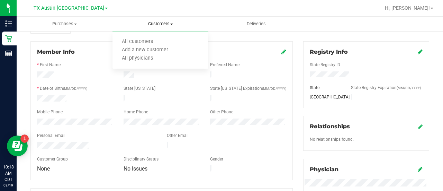
click at [132, 44] on span "All customers" at bounding box center [137, 42] width 50 height 6
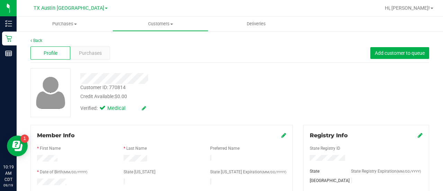
click at [287, 93] on div "Customer ID: 770814 Credit Available: $0.00 Verified: Medical" at bounding box center [229, 92] width 409 height 49
click at [94, 52] on span "Purchases" at bounding box center [90, 52] width 23 height 7
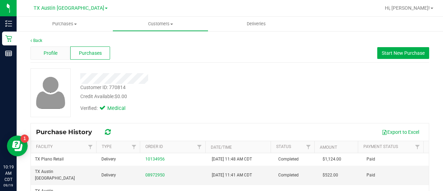
click at [53, 52] on span "Profile" at bounding box center [51, 52] width 14 height 7
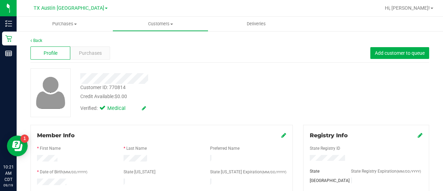
click at [189, 83] on div at bounding box center [177, 78] width 205 height 11
click at [228, 103] on div "Verified: Medical" at bounding box center [177, 107] width 205 height 15
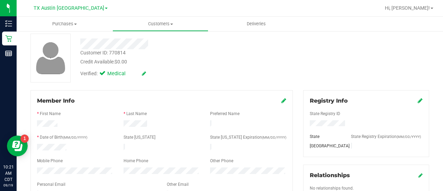
scroll to position [12, 0]
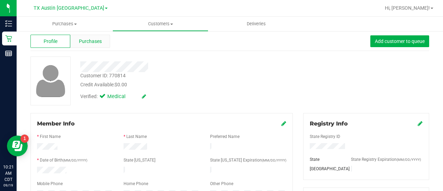
click at [87, 42] on span "Purchases" at bounding box center [90, 41] width 23 height 7
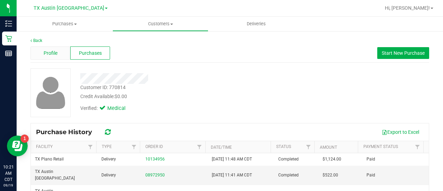
click at [57, 53] on span "Profile" at bounding box center [51, 52] width 14 height 7
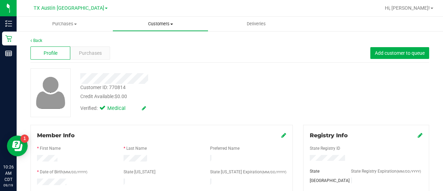
click at [158, 25] on span "Customers" at bounding box center [160, 24] width 95 height 6
click at [137, 36] on ul "All customers Add a new customer All physicians" at bounding box center [160, 49] width 96 height 37
click at [137, 40] on span "All customers" at bounding box center [137, 42] width 50 height 6
click at [87, 56] on span "Purchases" at bounding box center [90, 52] width 23 height 7
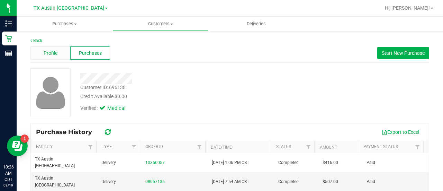
click at [52, 54] on span "Profile" at bounding box center [51, 52] width 14 height 7
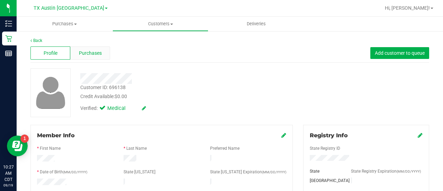
click at [96, 48] on div "Purchases" at bounding box center [90, 52] width 40 height 13
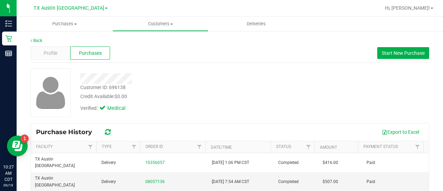
click at [231, 81] on div at bounding box center [177, 78] width 205 height 11
click at [253, 81] on div at bounding box center [177, 78] width 205 height 11
click at [54, 54] on span "Profile" at bounding box center [51, 52] width 14 height 7
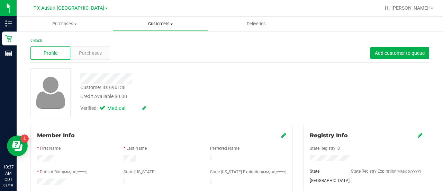
click at [148, 22] on span "Customers" at bounding box center [160, 24] width 95 height 6
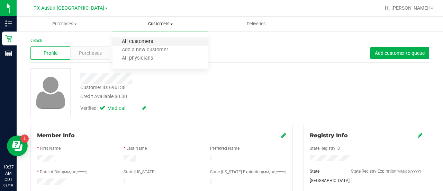
click at [146, 40] on span "All customers" at bounding box center [137, 42] width 50 height 6
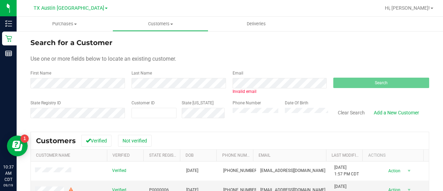
click at [246, 77] on div "Email Invalid email" at bounding box center [277, 82] width 101 height 25
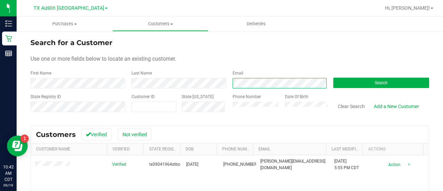
scroll to position [11, 0]
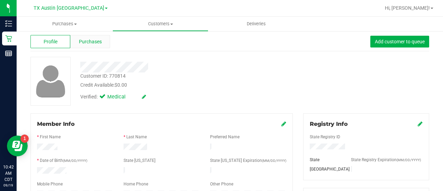
click at [91, 43] on span "Purchases" at bounding box center [90, 41] width 23 height 7
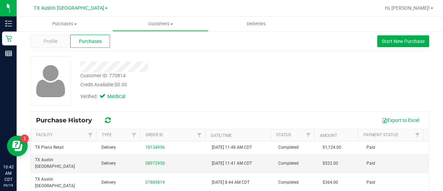
scroll to position [11, 0]
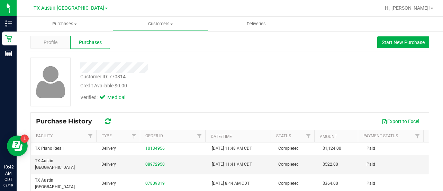
click at [56, 34] on div "Profile Purchases Start New Purchase" at bounding box center [229, 42] width 399 height 19
click at [56, 39] on span "Profile" at bounding box center [51, 42] width 14 height 7
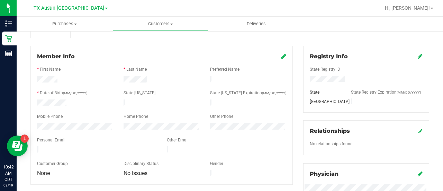
scroll to position [71, 0]
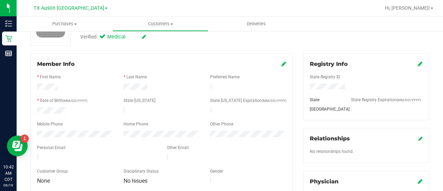
click at [74, 148] on div "Personal Email" at bounding box center [97, 148] width 130 height 8
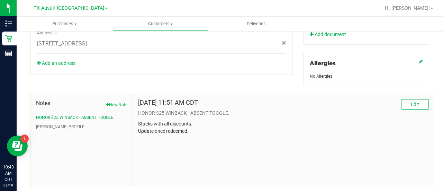
scroll to position [292, 0]
click at [62, 126] on button "[PERSON_NAME] PROFILE" at bounding box center [60, 126] width 48 height 6
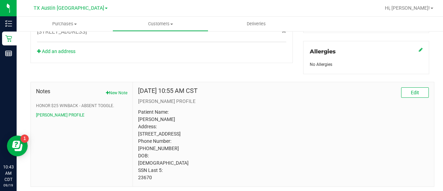
scroll to position [326, 0]
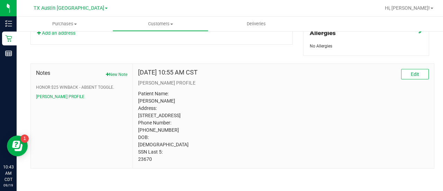
click at [146, 92] on p "Patient Name: Steven Bolster Address: 1231 County Road 3350 cookville, TX, 7555…" at bounding box center [283, 126] width 291 height 73
copy p "Steven Bolster"
click at [143, 146] on p "Patient Name: Steven Bolster Address: 1231 County Road 3350 cookville, TX, 7555…" at bounding box center [283, 126] width 291 height 73
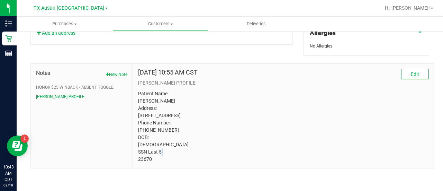
click at [143, 146] on p "Patient Name: Steven Bolster Address: 1231 County Road 3350 cookville, TX, 7555…" at bounding box center [283, 126] width 291 height 73
copy p "[DATE]"
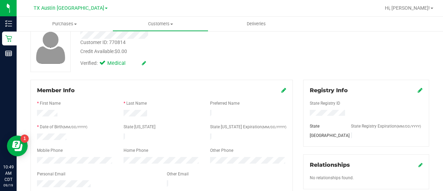
scroll to position [0, 0]
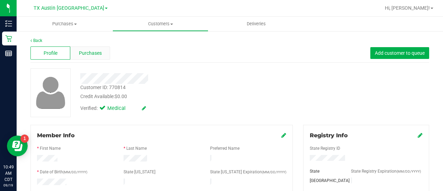
click at [93, 54] on span "Purchases" at bounding box center [90, 52] width 23 height 7
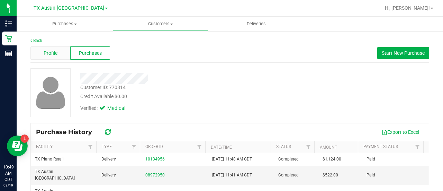
click at [46, 54] on span "Profile" at bounding box center [51, 52] width 14 height 7
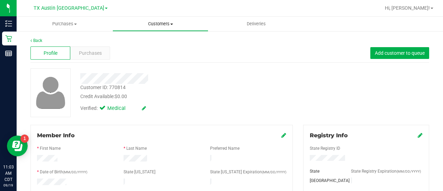
click at [153, 25] on span "Customers" at bounding box center [160, 24] width 95 height 6
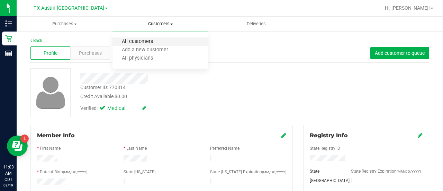
click at [155, 40] on span "All customers" at bounding box center [137, 42] width 50 height 6
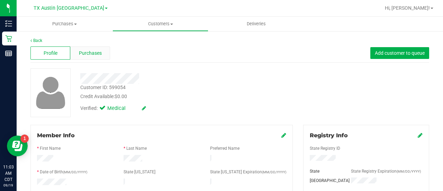
click at [86, 55] on span "Purchases" at bounding box center [90, 52] width 23 height 7
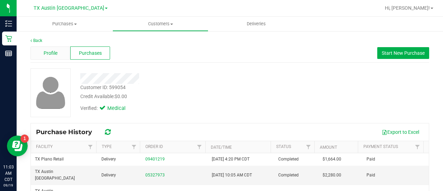
click at [58, 54] on div "Profile" at bounding box center [50, 52] width 40 height 13
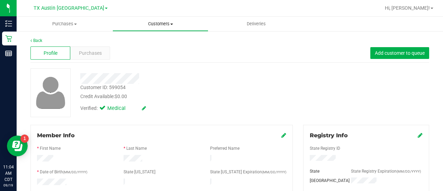
click at [156, 22] on span "Customers" at bounding box center [160, 24] width 95 height 6
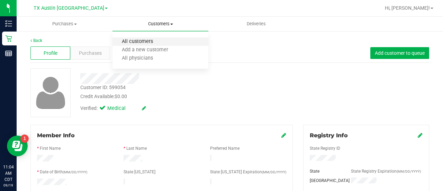
click at [150, 39] on span "All customers" at bounding box center [137, 42] width 50 height 6
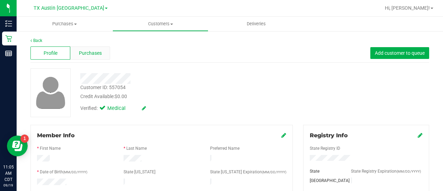
click at [96, 54] on span "Purchases" at bounding box center [90, 52] width 23 height 7
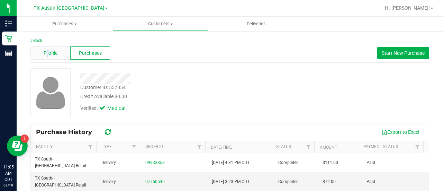
click at [47, 54] on span "Profile" at bounding box center [51, 52] width 14 height 7
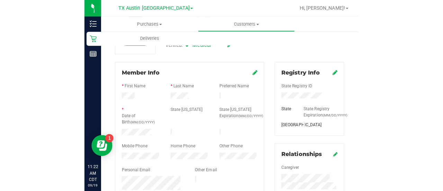
scroll to position [84, 0]
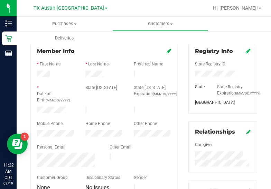
click at [47, 115] on div at bounding box center [104, 118] width 135 height 6
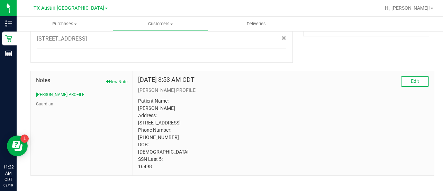
scroll to position [362, 0]
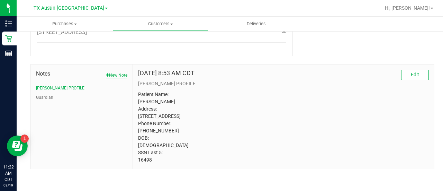
click at [114, 72] on button "New Note" at bounding box center [116, 75] width 21 height 6
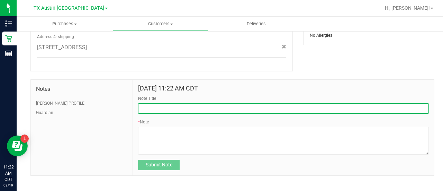
click at [161, 103] on input "Note Title" at bounding box center [283, 108] width 291 height 10
type input "HONOR $25 WINBACK - ABSENT TOGGLE."
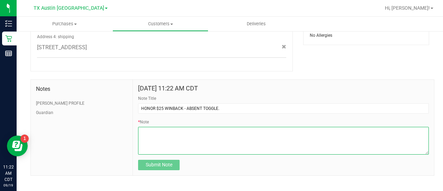
click at [169, 137] on textarea "* Note" at bounding box center [283, 141] width 291 height 28
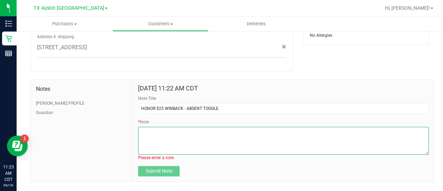
click at [143, 139] on textarea "* Note" at bounding box center [283, 141] width 291 height 28
paste textarea "Stacks with all discounts. Update once redeemed."
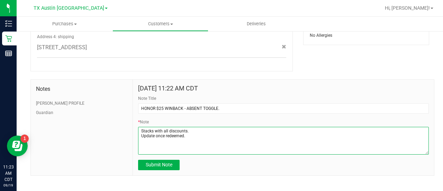
type textarea "Stacks with all discounts. Update once redeemed."
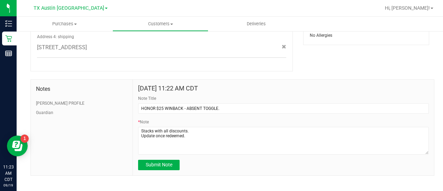
click at [159, 164] on div "Sep 19, 2025 11:22 AM CDT Note Title HONOR $25 WINBACK - ABSENT TOGGLE. * Note …" at bounding box center [283, 128] width 301 height 96
click at [159, 161] on button "Submit Note" at bounding box center [159, 165] width 42 height 10
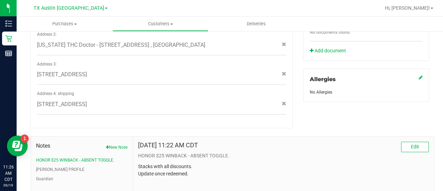
scroll to position [0, 0]
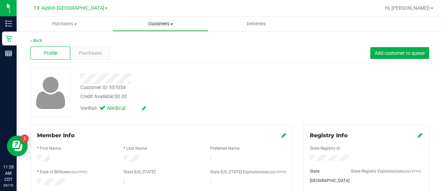
click at [157, 26] on span "Customers" at bounding box center [160, 24] width 95 height 6
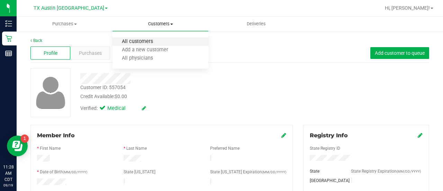
click at [142, 39] on span "All customers" at bounding box center [137, 42] width 50 height 6
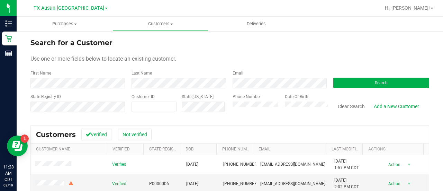
click at [256, 89] on form "Search for a Customer Use one or more fields below to locate an existing custom…" at bounding box center [229, 77] width 399 height 81
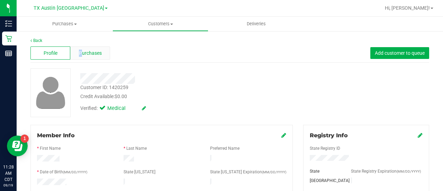
click at [80, 52] on span "Purchases" at bounding box center [90, 52] width 23 height 7
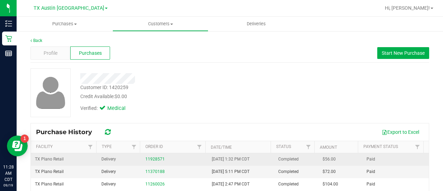
click at [153, 156] on div "11928571" at bounding box center [174, 159] width 58 height 7
click at [153, 158] on link "11928571" at bounding box center [154, 158] width 19 height 5
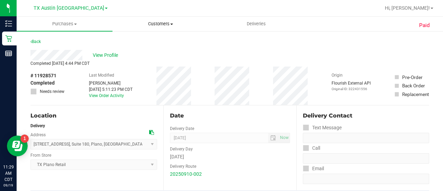
click at [168, 25] on span "Customers" at bounding box center [160, 24] width 95 height 6
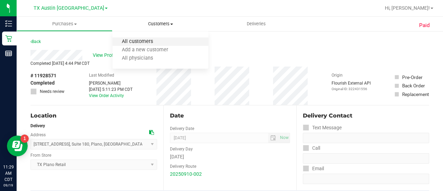
click at [140, 40] on span "All customers" at bounding box center [137, 42] width 50 height 6
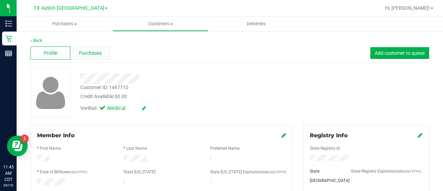
click at [91, 56] on span "Purchases" at bounding box center [90, 52] width 23 height 7
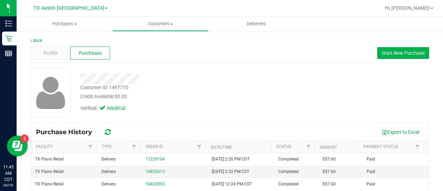
click at [57, 51] on span "Profile" at bounding box center [51, 52] width 14 height 7
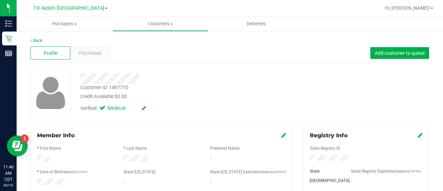
click at [272, 101] on div "Verified: Medical" at bounding box center [177, 107] width 205 height 15
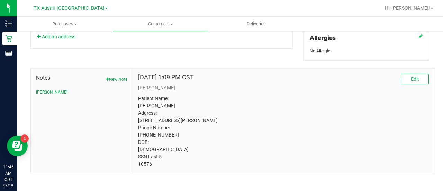
scroll to position [327, 0]
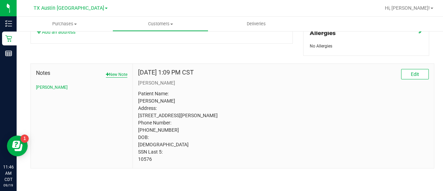
click at [108, 71] on button "New Note" at bounding box center [116, 74] width 21 height 6
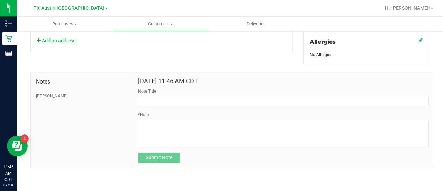
scroll to position [313, 0]
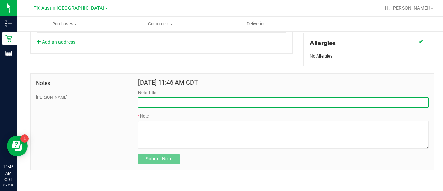
click at [172, 97] on input "Note Title" at bounding box center [283, 102] width 291 height 10
type input "HONOR $25 WINBACK - ABSENT TOGGLE."
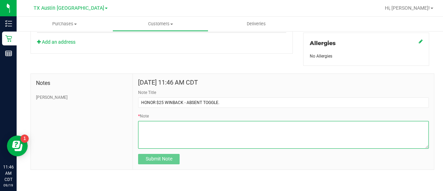
click at [165, 128] on textarea "* Note" at bounding box center [283, 135] width 291 height 28
click at [175, 141] on textarea "* Note" at bounding box center [283, 135] width 291 height 28
paste textarea "Stacks with all discounts. Update once redeemed."
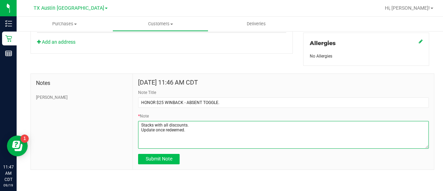
type textarea "Stacks with all discounts. Update once redeemed."
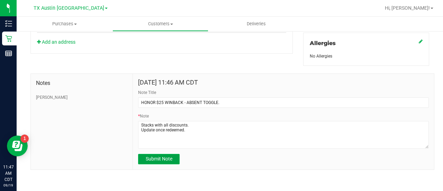
click at [161, 156] on span "Submit Note" at bounding box center [159, 159] width 27 height 6
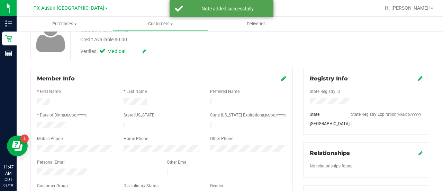
scroll to position [0, 0]
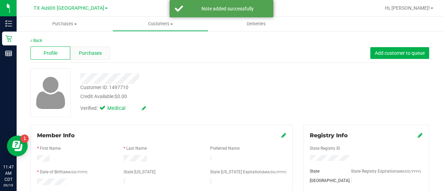
click at [90, 55] on span "Purchases" at bounding box center [90, 52] width 23 height 7
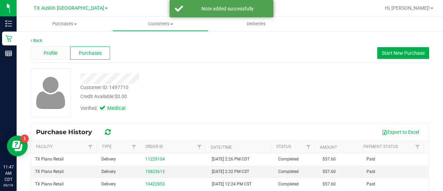
click at [67, 55] on div "Profile" at bounding box center [50, 52] width 40 height 13
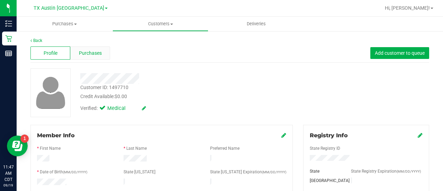
click at [90, 53] on span "Purchases" at bounding box center [90, 52] width 23 height 7
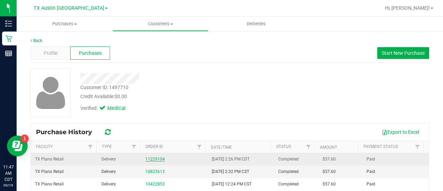
click at [160, 157] on link "11229104" at bounding box center [154, 158] width 19 height 5
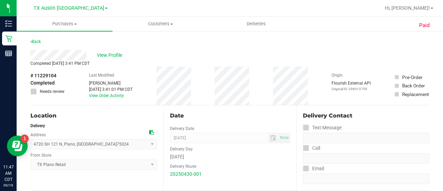
click at [65, 49] on div "Back" at bounding box center [229, 43] width 399 height 12
click at [111, 54] on span "View Profile" at bounding box center [111, 55] width 28 height 7
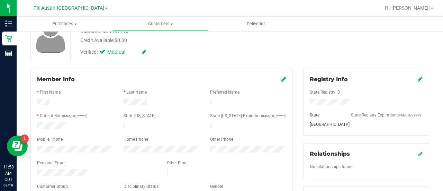
scroll to position [60, 0]
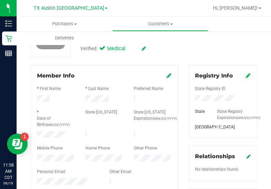
click at [90, 92] on div "* Last Name" at bounding box center [104, 89] width 48 height 8
click at [55, 139] on div at bounding box center [104, 142] width 135 height 6
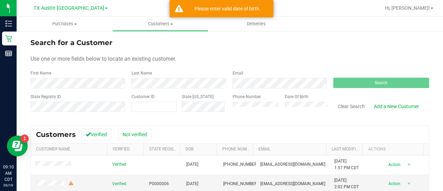
click at [267, 110] on div "Phone Number Date Of Birth" at bounding box center [277, 105] width 101 height 25
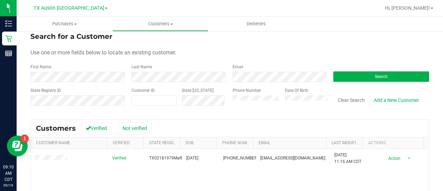
scroll to position [7, 0]
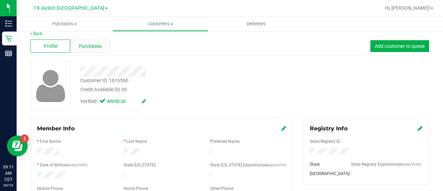
click at [97, 48] on span "Purchases" at bounding box center [90, 46] width 23 height 7
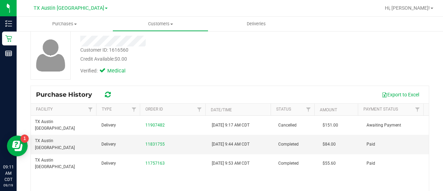
scroll to position [44, 0]
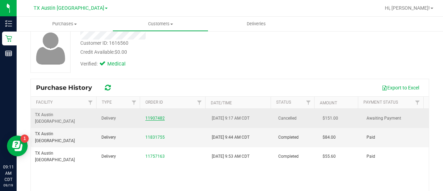
click at [150, 116] on link "11907482" at bounding box center [154, 118] width 19 height 5
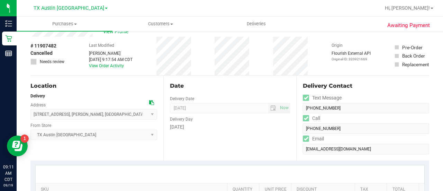
scroll to position [21, 0]
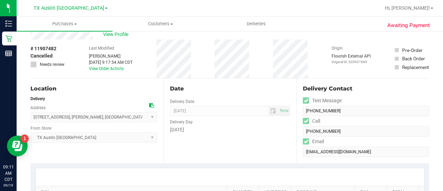
click at [153, 104] on div at bounding box center [153, 105] width 8 height 7
click at [150, 104] on icon at bounding box center [151, 105] width 5 height 5
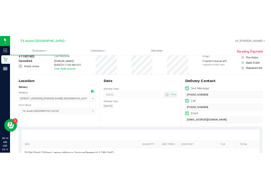
scroll to position [13, 0]
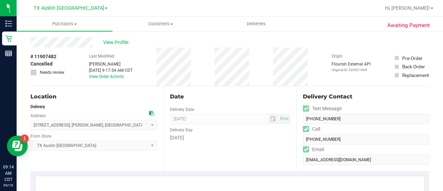
click at [149, 115] on icon at bounding box center [151, 113] width 5 height 5
click at [151, 111] on icon at bounding box center [151, 113] width 5 height 5
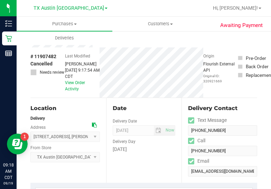
scroll to position [0, 0]
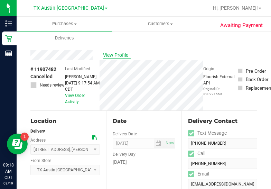
click at [111, 57] on span "View Profile" at bounding box center [117, 55] width 28 height 7
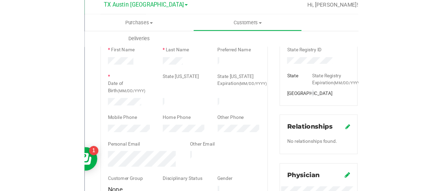
scroll to position [102, 0]
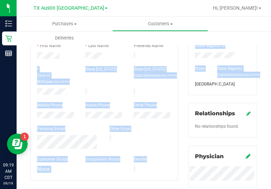
click at [271, 83] on html "Inventory Retail Reports 09:19 AM CDT [DATE] 09/19 TX [GEOGRAPHIC_DATA] DC Hi, …" at bounding box center [135, 94] width 271 height 189
click at [105, 74] on div "* Date of Birth (MM/DD/YYYY) State [US_STATE] State [US_STATE] Expiration (MM/D…" at bounding box center [104, 76] width 145 height 20
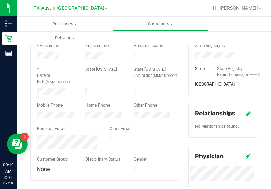
click at [105, 74] on div "* Date of Birth (MM/DD/YYYY) State [US_STATE] State [US_STATE] Expiration (MM/D…" at bounding box center [104, 76] width 145 height 20
click at [48, 87] on div at bounding box center [104, 88] width 135 height 2
click at [53, 134] on div at bounding box center [104, 135] width 135 height 2
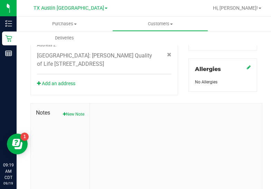
scroll to position [330, 0]
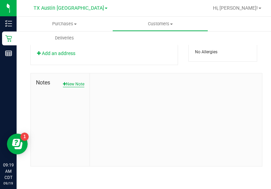
click at [79, 82] on button "New Note" at bounding box center [73, 84] width 21 height 6
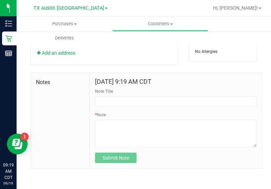
click at [159, 132] on textarea "* Note" at bounding box center [176, 134] width 162 height 28
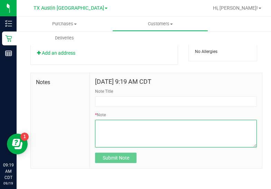
paste textarea "Patient Name: [PERSON_NAME] Address: [STREET_ADDRESS][PERSON_NAME] Phone Number…"
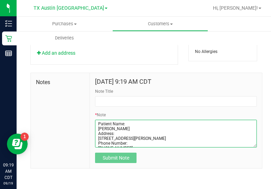
scroll to position [29, 0]
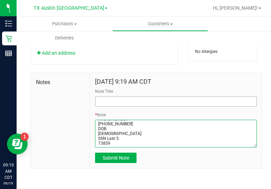
type textarea "Patient Name: [PERSON_NAME] Address: [STREET_ADDRESS][PERSON_NAME] Phone Number…"
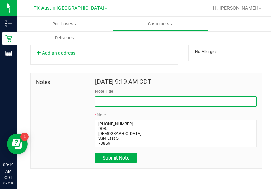
click at [171, 103] on input "Note Title" at bounding box center [176, 101] width 162 height 10
type input "[PERSON_NAME]."
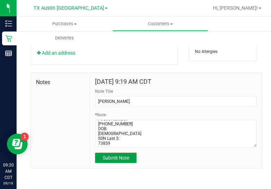
click at [116, 159] on span "Submit Note" at bounding box center [116, 158] width 27 height 6
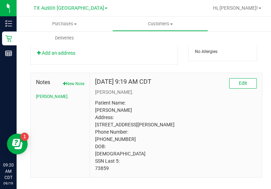
click at [236, 139] on p "Patient Name: [PERSON_NAME] Address: [STREET_ADDRESS][PERSON_NAME] Phone Number…" at bounding box center [176, 135] width 162 height 73
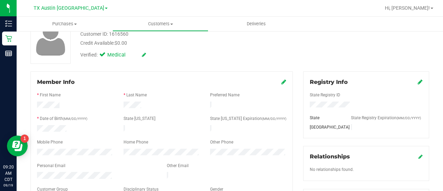
scroll to position [0, 0]
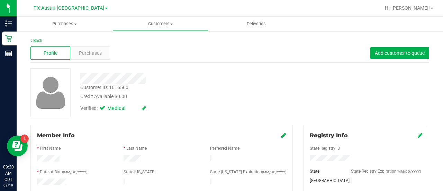
click at [100, 52] on span "Purchases" at bounding box center [90, 52] width 23 height 7
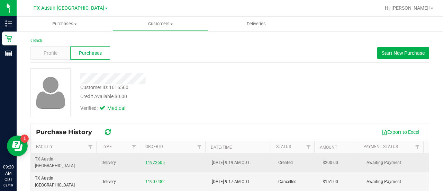
click at [154, 160] on link "11972605" at bounding box center [154, 162] width 19 height 5
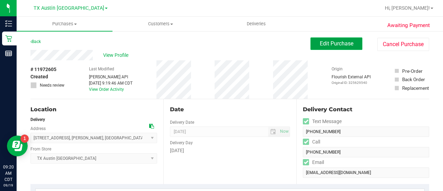
click at [350, 39] on button "Edit Purchase" at bounding box center [336, 43] width 52 height 12
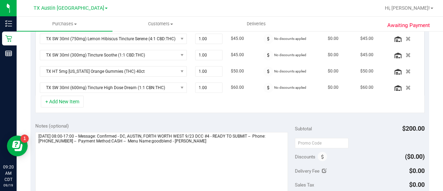
scroll to position [198, 0]
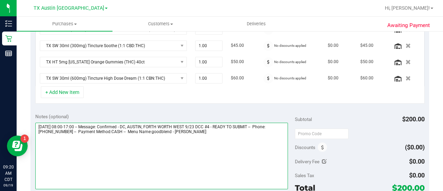
drag, startPoint x: 145, startPoint y: 124, endPoint x: 233, endPoint y: 123, distance: 87.9
click at [233, 123] on textarea at bounding box center [161, 156] width 253 height 66
click at [143, 139] on textarea at bounding box center [161, 156] width 253 height 66
paste textarea "DC, [GEOGRAPHIC_DATA], FORTH WORTH WEST 9/23 DCC #4"
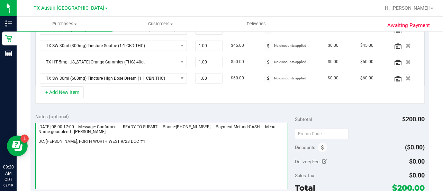
click at [60, 139] on textarea at bounding box center [161, 156] width 253 height 66
click at [161, 143] on textarea at bounding box center [161, 156] width 253 height 66
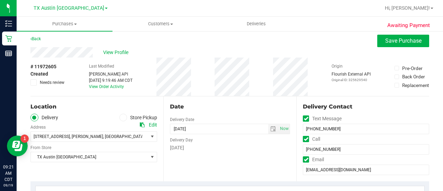
scroll to position [0, 0]
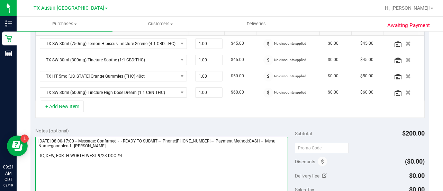
click at [216, 153] on textarea at bounding box center [161, 170] width 253 height 66
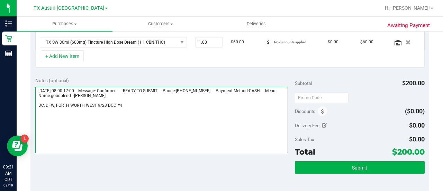
scroll to position [237, 0]
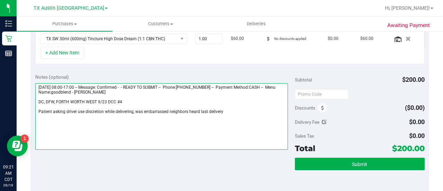
click at [231, 118] on textarea at bounding box center [161, 116] width 253 height 66
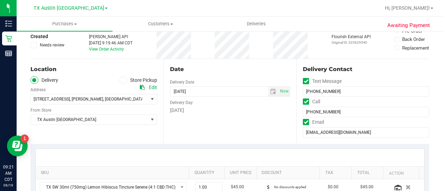
scroll to position [0, 0]
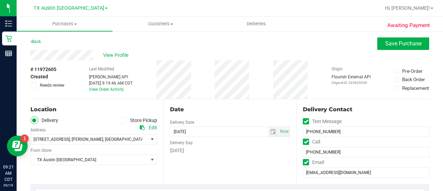
type textarea "[DATE] 08:00-17:00 -- Message: Confirmed - - READY TO SUBMIT -- Phone:[PHONE_NU…"
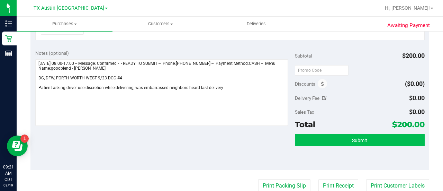
scroll to position [260, 0]
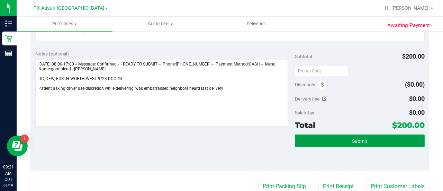
click at [343, 137] on button "Submit" at bounding box center [360, 140] width 130 height 12
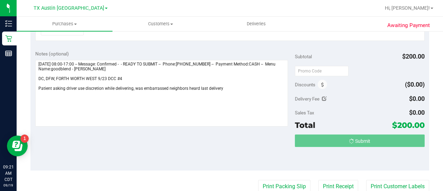
scroll to position [249, 0]
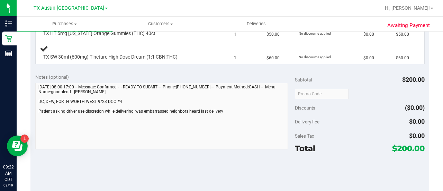
scroll to position [238, 0]
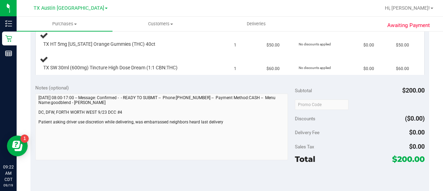
click at [30, 111] on div "Awaiting Payment Back Edit Purchase Cancel Purchase View Profile # 11972605 Sub…" at bounding box center [230, 88] width 426 height 592
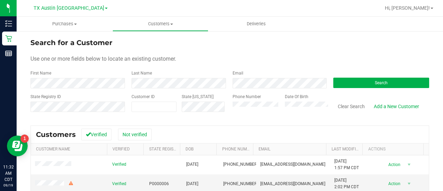
click at [89, 88] on form "Search for a Customer Use one or more fields below to locate an existing custom…" at bounding box center [229, 77] width 399 height 81
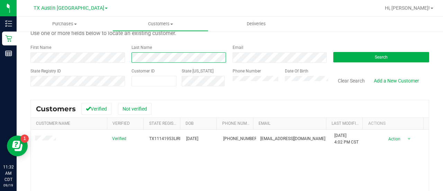
scroll to position [28, 0]
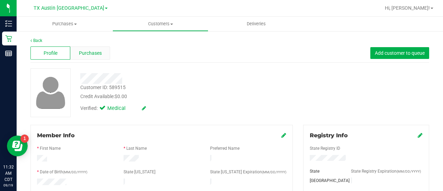
click at [90, 51] on span "Purchases" at bounding box center [90, 52] width 23 height 7
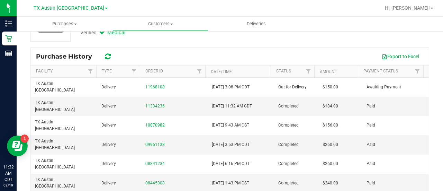
scroll to position [77, 0]
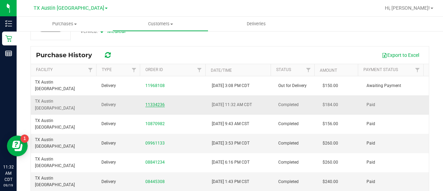
click at [154, 102] on link "11334236" at bounding box center [154, 104] width 19 height 5
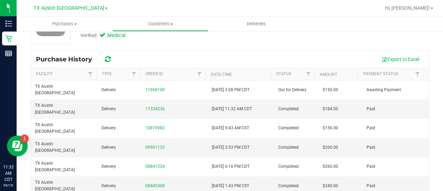
scroll to position [83, 0]
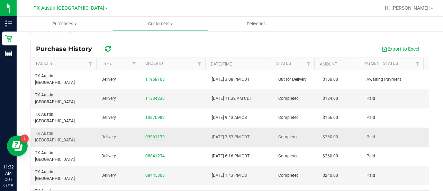
click at [161, 134] on link "09961133" at bounding box center [154, 136] width 19 height 5
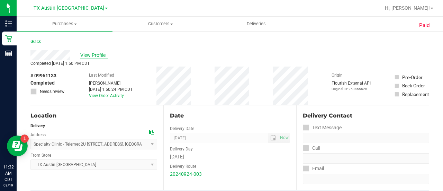
click at [93, 55] on span "View Profile" at bounding box center [94, 55] width 28 height 7
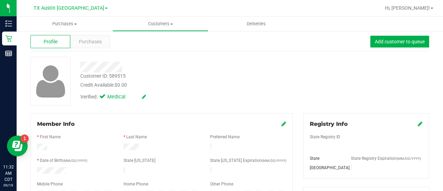
scroll to position [9, 0]
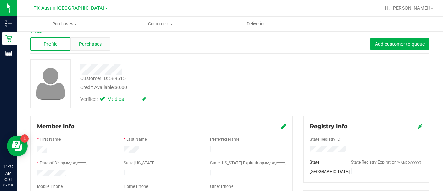
click at [90, 43] on span "Purchases" at bounding box center [90, 43] width 23 height 7
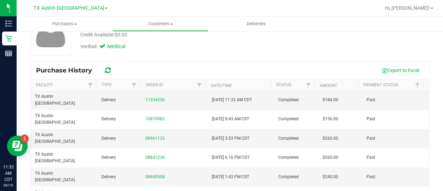
scroll to position [22, 0]
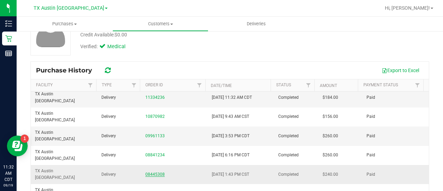
click at [153, 172] on link "08445308" at bounding box center [154, 174] width 19 height 5
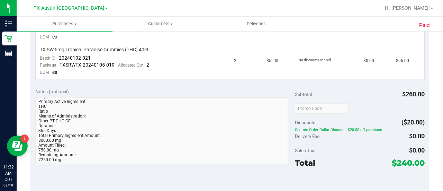
scroll to position [76, 0]
click at [118, 178] on div "Notes (optional) Subtotal $260.00 Discounts ($20.00) Custom Order Dollar Discou…" at bounding box center [229, 145] width 399 height 125
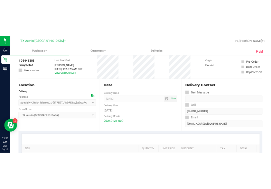
scroll to position [0, 0]
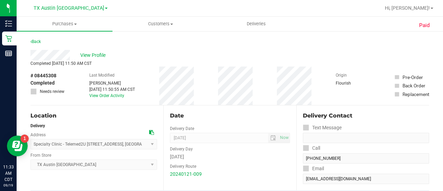
click at [88, 59] on div "View Profile" at bounding box center [229, 55] width 399 height 10
click at [91, 54] on span "View Profile" at bounding box center [94, 55] width 28 height 7
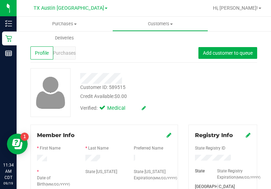
click at [186, 89] on div "Customer ID: 589515 Credit Available: $0.00" at bounding box center [134, 92] width 119 height 16
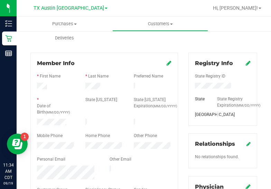
scroll to position [80, 0]
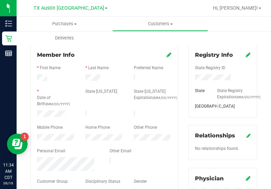
click at [52, 107] on div "* Date of Birth (MM/DD/YYYY)" at bounding box center [56, 98] width 48 height 20
click at [52, 109] on div at bounding box center [104, 110] width 135 height 2
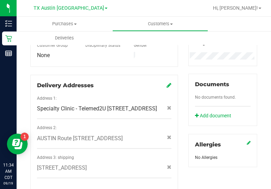
scroll to position [249, 0]
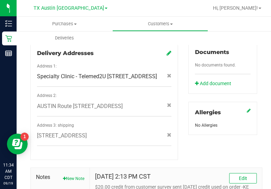
click at [45, 110] on span "AUSTIN Route 12400 Wire Rd , Leander , TX 78641" at bounding box center [80, 106] width 86 height 8
click at [131, 80] on span "Specialty Clinic - Telemed2U 2217 Park Bend Dr. #300, Austin, TX 78758 , Austin…" at bounding box center [97, 76] width 120 height 8
click at [245, 87] on div "Add document" at bounding box center [223, 83] width 66 height 7
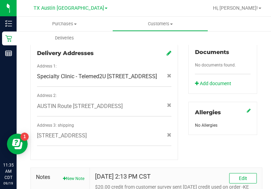
click at [254, 92] on div "Registry Info State Registry ID State State Registry Expiration (MM/DD/YYYY) TX…" at bounding box center [222, 5] width 79 height 259
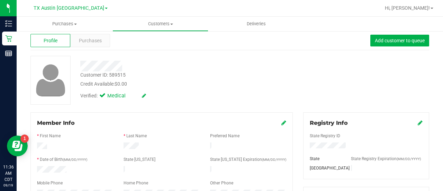
scroll to position [0, 0]
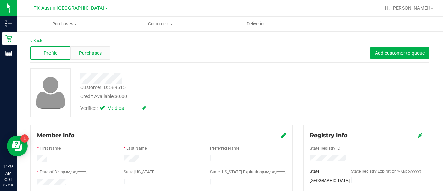
click at [80, 51] on span "Purchases" at bounding box center [90, 52] width 23 height 7
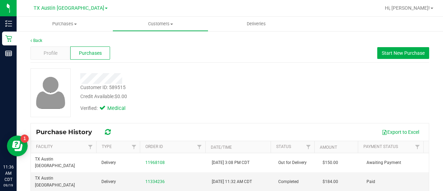
click at [58, 51] on div "Profile" at bounding box center [50, 52] width 40 height 13
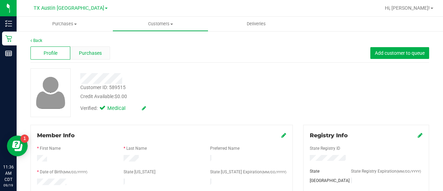
click at [73, 53] on div "Purchases" at bounding box center [90, 52] width 40 height 13
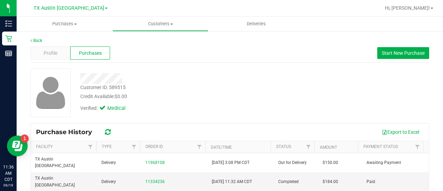
click at [57, 52] on div "Profile" at bounding box center [50, 52] width 40 height 13
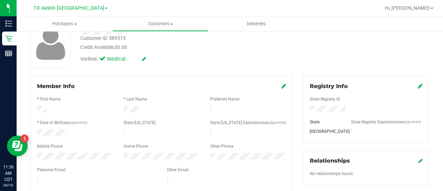
scroll to position [57, 0]
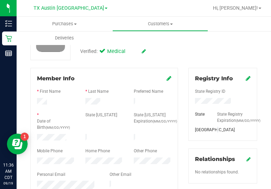
click at [96, 157] on div at bounding box center [104, 161] width 145 height 8
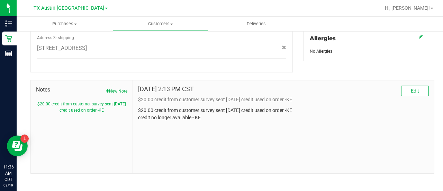
scroll to position [322, 0]
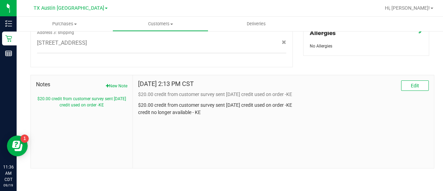
click at [120, 82] on span "Notes" at bounding box center [81, 84] width 91 height 8
click at [120, 85] on button "New Note" at bounding box center [116, 86] width 21 height 6
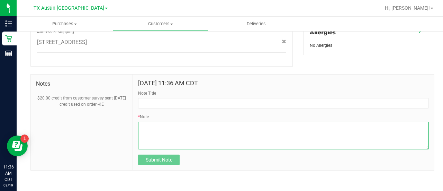
click at [169, 132] on textarea "* Note" at bounding box center [283, 135] width 291 height 28
paste textarea "Lisa M Rivers Address: 12400 Wire Rd Leander, TX, 78641 Phone Number: (512) 484…"
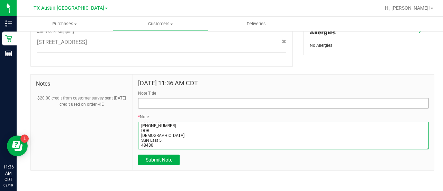
type textarea "Lisa M Rivers Address: 12400 Wire Rd Leander, TX, 78641 Phone Number: (512) 484…"
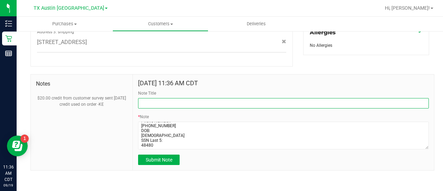
click at [174, 104] on input "Note Title" at bounding box center [283, 103] width 291 height 10
type input "CURT."
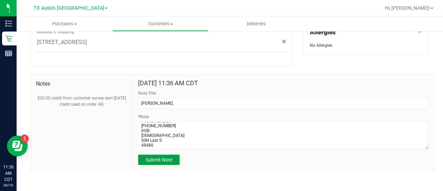
click at [167, 162] on span "Submit Note" at bounding box center [159, 160] width 27 height 6
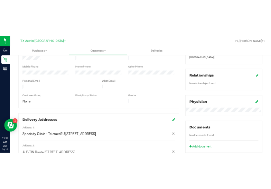
scroll to position [150, 0]
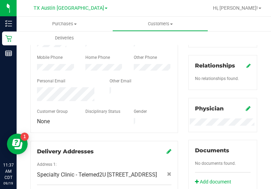
click at [239, 113] on div "Physician" at bounding box center [223, 109] width 56 height 8
click at [241, 113] on div "Physician" at bounding box center [223, 109] width 56 height 8
click at [246, 111] on icon at bounding box center [248, 109] width 5 height 6
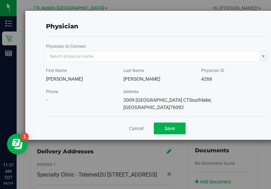
click at [167, 49] on div "Physician to Connect" at bounding box center [157, 52] width 223 height 19
click at [167, 51] on div "Physician to Connect" at bounding box center [157, 52] width 223 height 19
click at [167, 55] on input "text" at bounding box center [152, 57] width 213 height 10
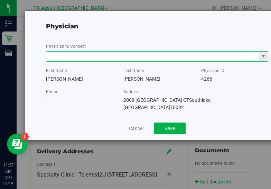
paste input "GILLIAN NICOLE JONES"
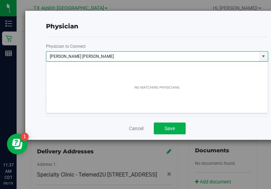
drag, startPoint x: 81, startPoint y: 57, endPoint x: 19, endPoint y: 56, distance: 61.6
click at [19, 56] on div "Physician Physician to Connect GILLIAN NICOLE JONES First Name Rodney Last Name…" at bounding box center [145, 75] width 290 height 130
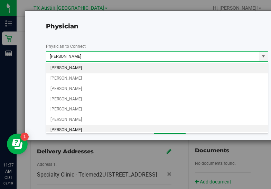
click at [65, 129] on li "GILLIAN JONES" at bounding box center [157, 130] width 222 height 10
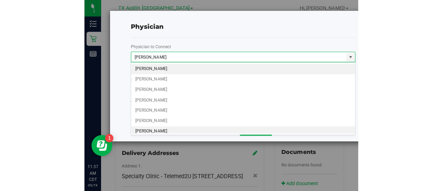
scroll to position [0, 0]
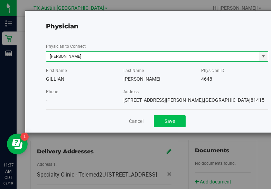
type input "GILLIAN JONES"
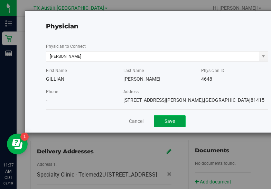
click at [166, 121] on button "Save" at bounding box center [170, 121] width 32 height 12
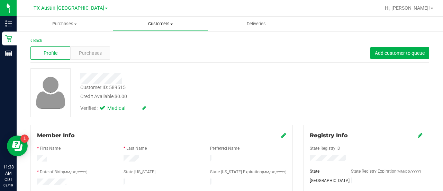
click at [148, 22] on span "Customers" at bounding box center [160, 24] width 95 height 6
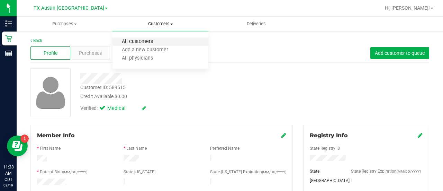
click at [147, 39] on span "All customers" at bounding box center [137, 42] width 50 height 6
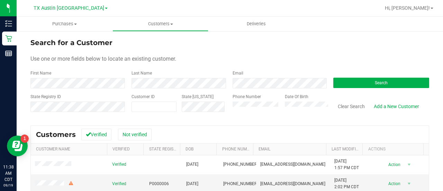
click at [245, 91] on form "Search for a Customer Use one or more fields below to locate an existing custom…" at bounding box center [229, 77] width 399 height 81
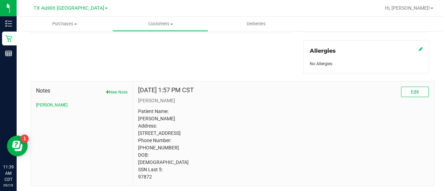
scroll to position [313, 0]
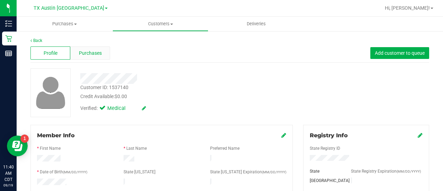
click at [71, 51] on div "Purchases" at bounding box center [90, 52] width 40 height 13
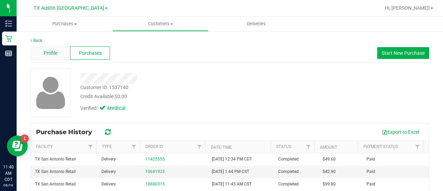
click at [59, 54] on div "Profile" at bounding box center [50, 52] width 40 height 13
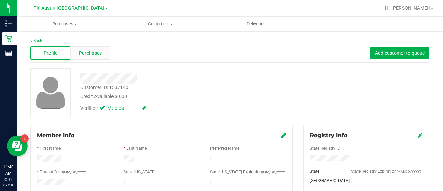
click at [101, 56] on div "Purchases" at bounding box center [90, 52] width 40 height 13
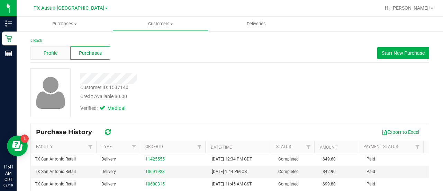
click at [49, 54] on span "Profile" at bounding box center [51, 52] width 14 height 7
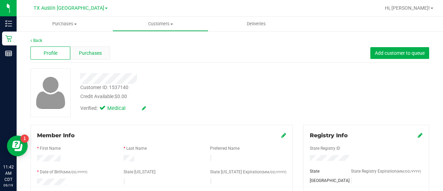
click at [84, 53] on span "Purchases" at bounding box center [90, 52] width 23 height 7
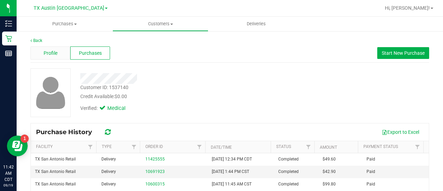
click at [46, 54] on span "Profile" at bounding box center [51, 52] width 14 height 7
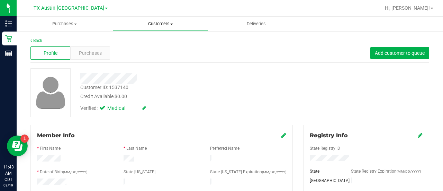
click at [157, 25] on span "Customers" at bounding box center [160, 24] width 95 height 6
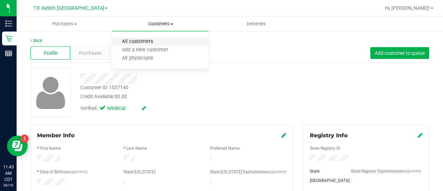
click at [147, 42] on span "All customers" at bounding box center [137, 42] width 50 height 6
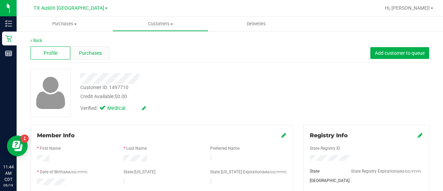
click at [81, 57] on div "Purchases" at bounding box center [90, 52] width 40 height 13
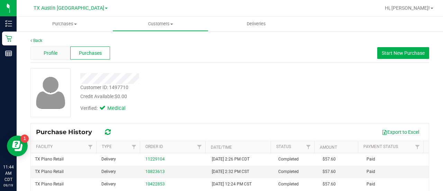
click at [63, 50] on div "Profile" at bounding box center [50, 52] width 40 height 13
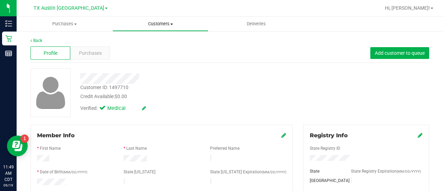
click at [150, 29] on uib-tab-heading "Customers All customers Add a new customer All physicians" at bounding box center [160, 24] width 95 height 14
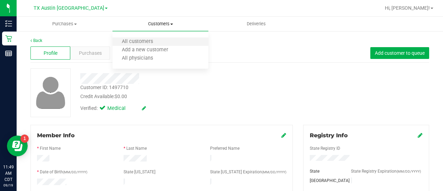
click at [143, 38] on li "All customers" at bounding box center [160, 42] width 96 height 8
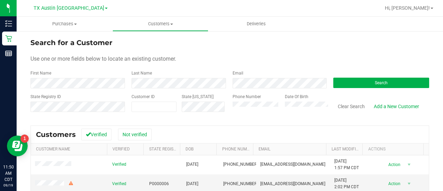
click at [243, 89] on form "Search for a Customer Use one or more fields below to locate an existing custom…" at bounding box center [229, 77] width 399 height 81
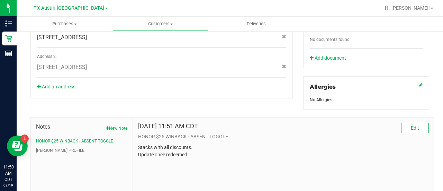
scroll to position [274, 0]
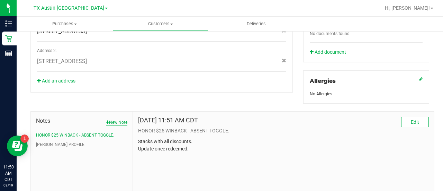
click at [108, 119] on button "New Note" at bounding box center [116, 122] width 21 height 6
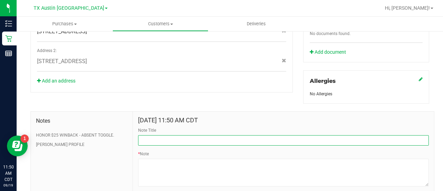
click at [208, 139] on input "Note Title" at bounding box center [283, 140] width 291 height 10
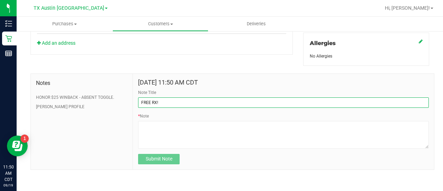
type input "FREE RX!"
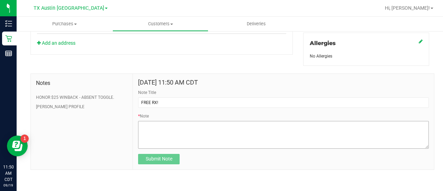
click at [269, 138] on textarea "* Note" at bounding box center [283, 135] width 291 height 28
paste textarea "Lorem Ipsumd, S’a cons adi elit sedd ei tempori utla Etdolo magna ali en’ad min…"
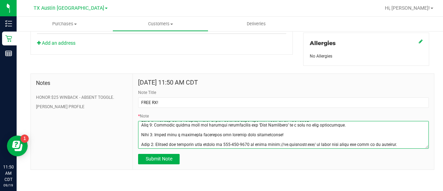
scroll to position [0, 0]
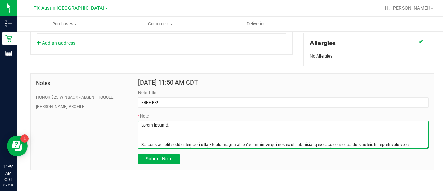
click at [159, 132] on textarea "* Note" at bounding box center [283, 135] width 291 height 28
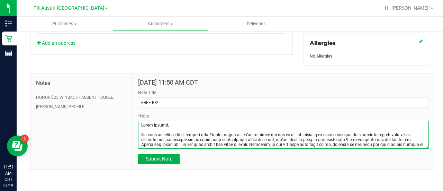
click at [169, 129] on textarea "* Note" at bounding box center [283, 135] width 291 height 28
click at [138, 121] on textarea "* Note" at bounding box center [283, 135] width 291 height 28
click at [182, 122] on textarea "* Note" at bounding box center [283, 135] width 291 height 28
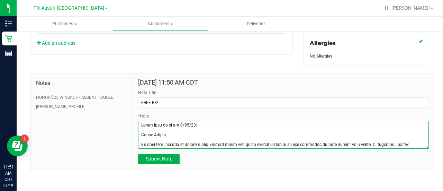
click at [167, 127] on textarea "* Note" at bounding box center [283, 135] width 291 height 28
click at [176, 136] on textarea "* Note" at bounding box center [283, 135] width 291 height 28
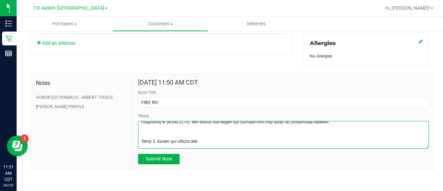
scroll to position [35, 0]
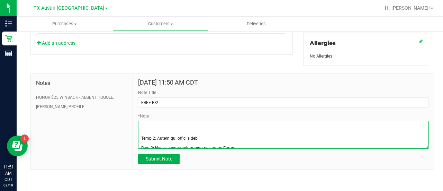
click at [265, 128] on textarea "* Note" at bounding box center [283, 135] width 291 height 28
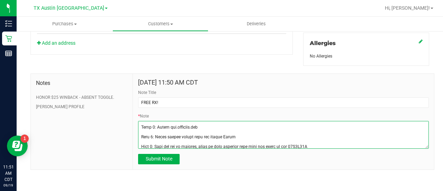
scroll to position [36, 0]
click at [224, 134] on textarea "* Note" at bounding box center [283, 135] width 291 height 28
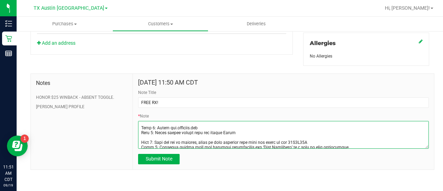
click at [203, 140] on textarea "* Note" at bounding box center [283, 135] width 291 height 28
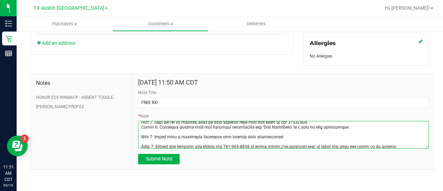
scroll to position [54, 0]
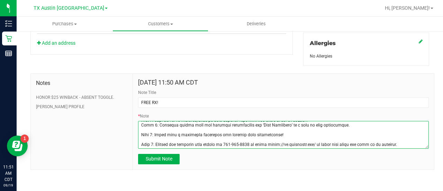
click at [229, 127] on textarea "* Note" at bounding box center [283, 135] width 291 height 28
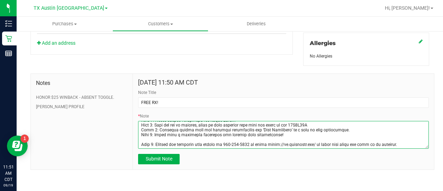
scroll to position [51, 0]
click at [212, 135] on textarea "* Note" at bounding box center [283, 135] width 291 height 28
click at [260, 138] on textarea "* Note" at bounding box center [283, 135] width 291 height 28
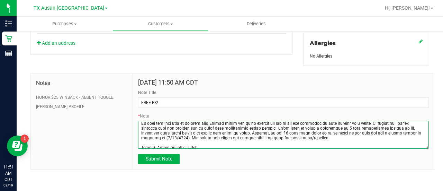
scroll to position [16, 0]
click at [243, 145] on textarea "* Note" at bounding box center [283, 135] width 291 height 28
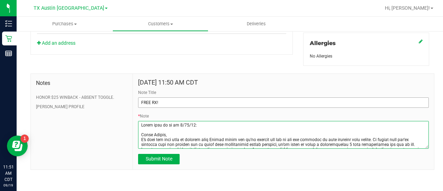
type textarea "Lorem ipsu do si am 2/29/16: Conse Adipis, E’s doei tem inci utla et dolorem al…"
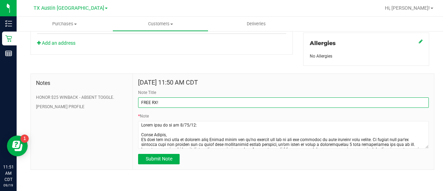
click at [207, 103] on input "FREE RX!" at bounding box center [283, 102] width 291 height 10
type input "FREE RX!"
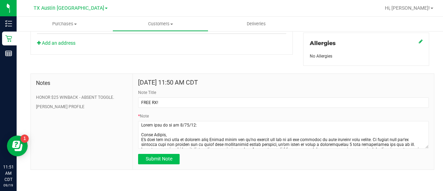
click at [146, 156] on span "Submit Note" at bounding box center [159, 159] width 27 height 6
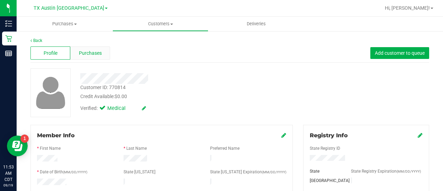
click at [85, 50] on span "Purchases" at bounding box center [90, 52] width 23 height 7
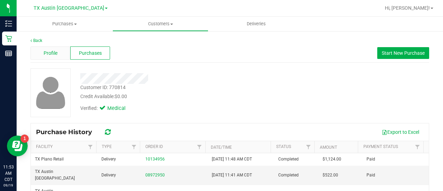
click at [57, 55] on div "Profile" at bounding box center [50, 52] width 40 height 13
